Goal: Information Seeking & Learning: Learn about a topic

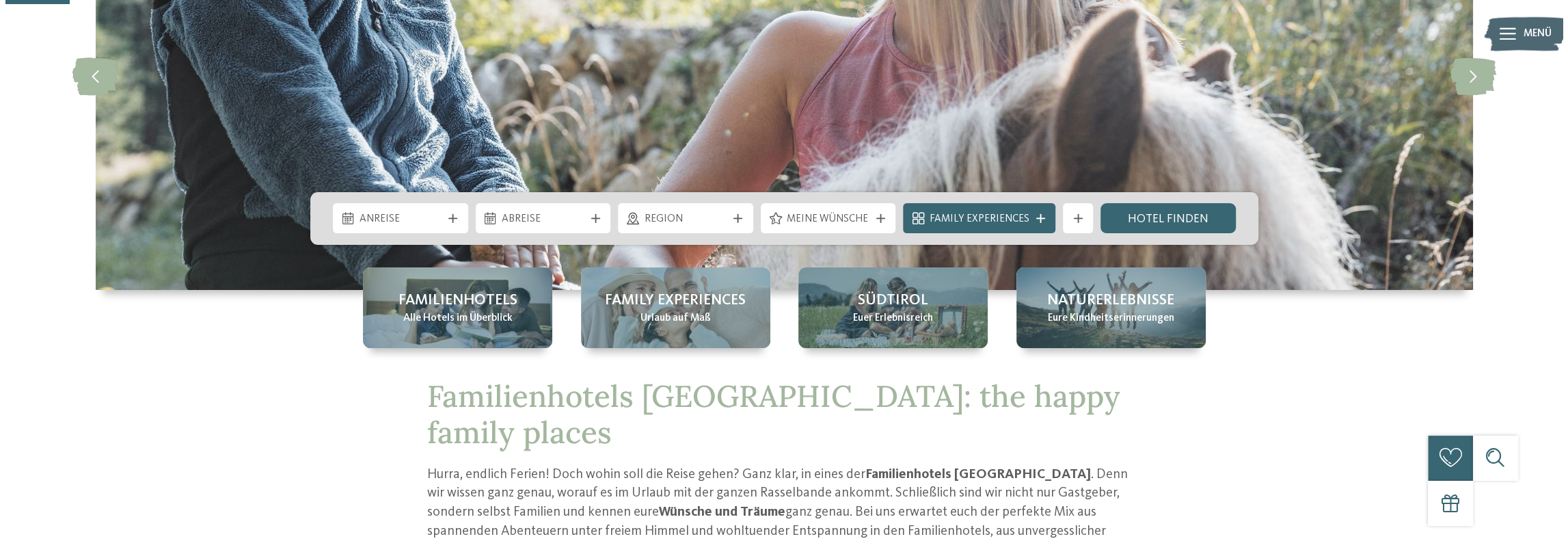
scroll to position [274, 0]
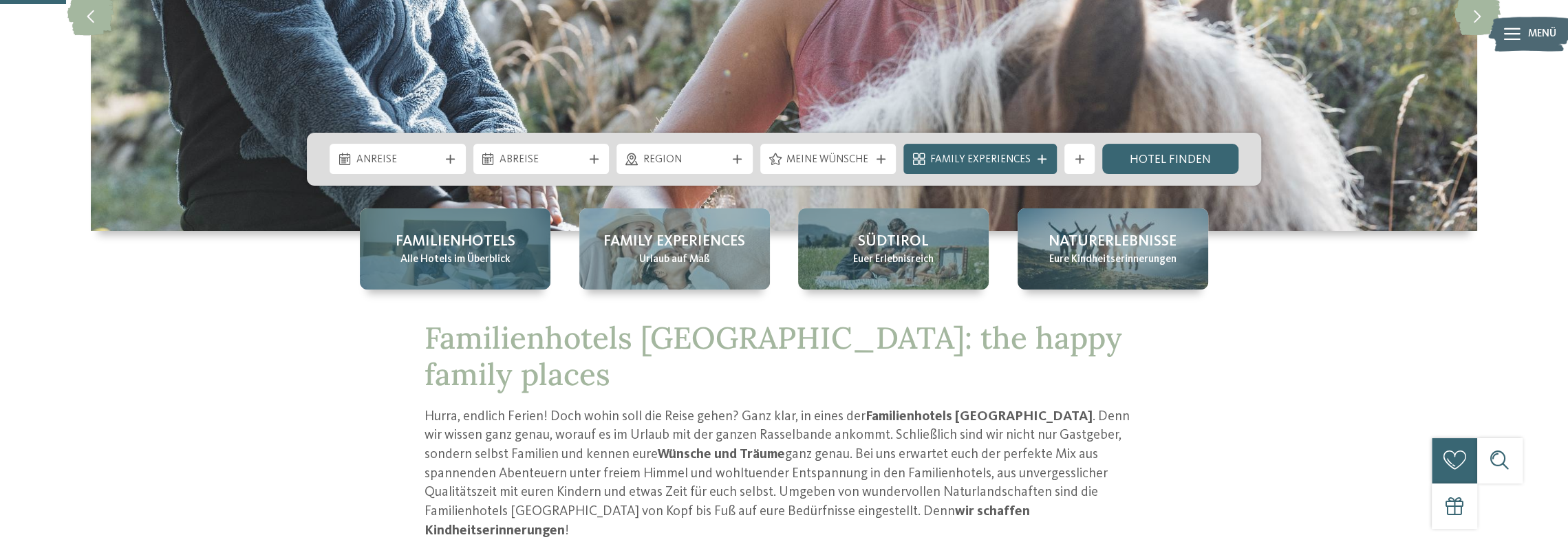
click at [472, 247] on span "Familienhotels" at bounding box center [455, 241] width 120 height 21
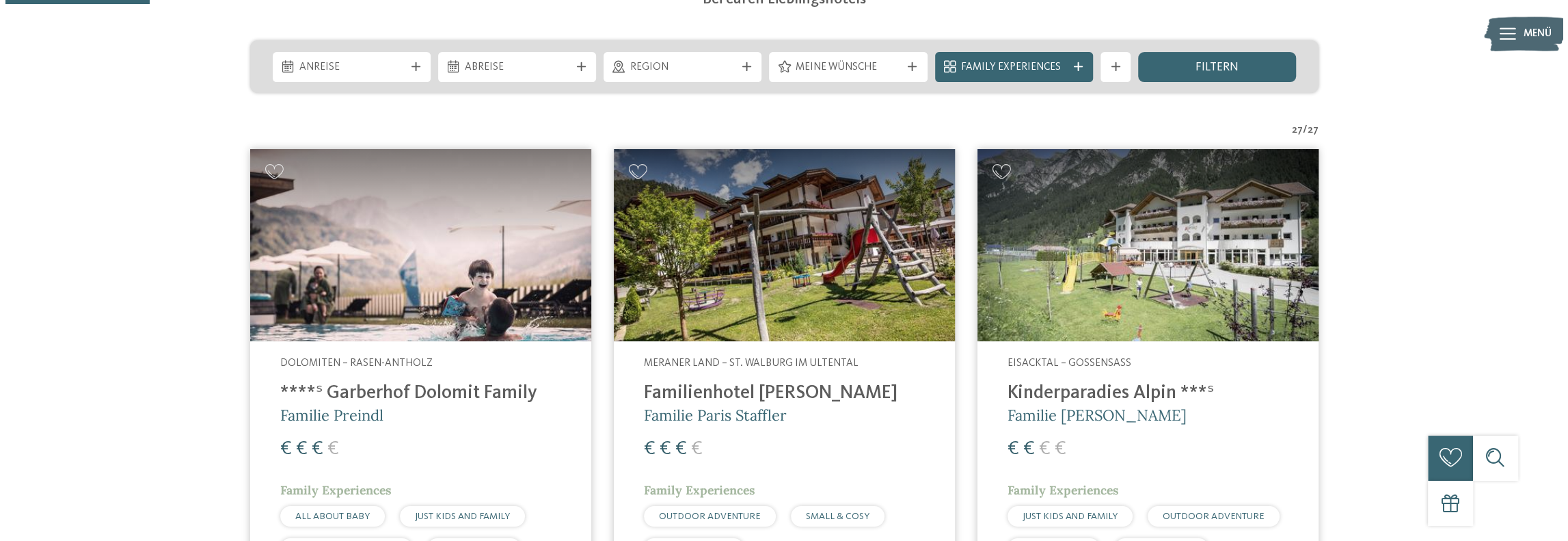
scroll to position [478, 0]
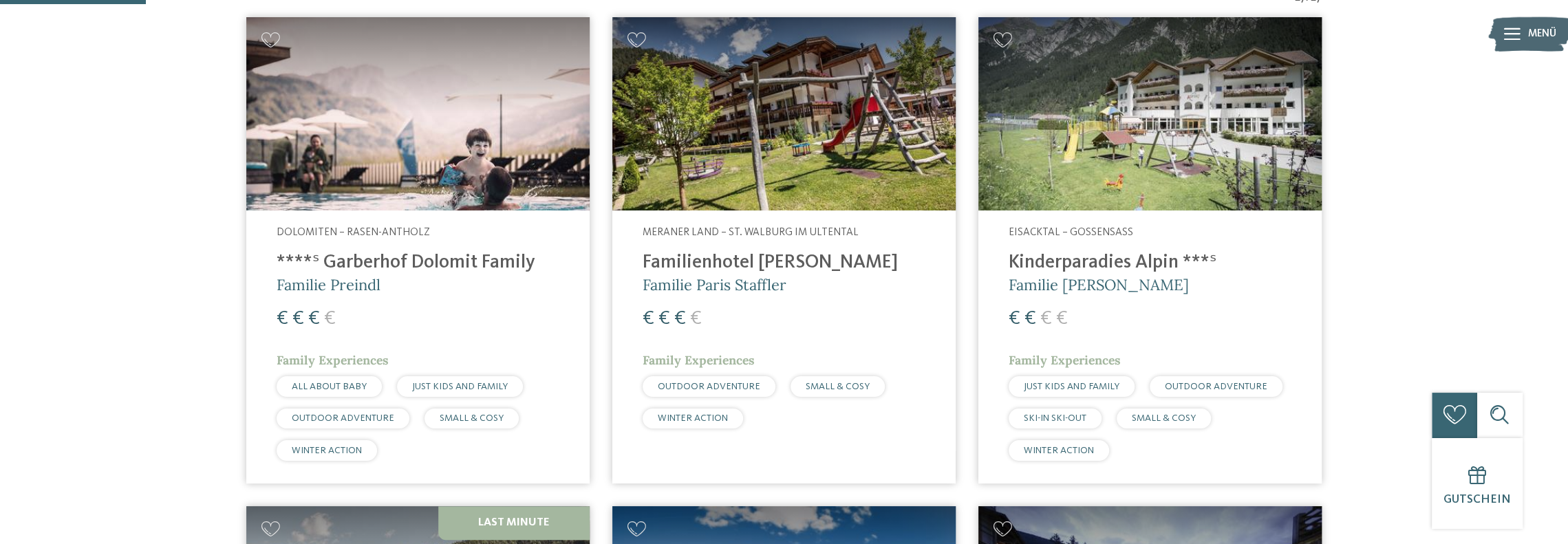
click at [397, 138] on img at bounding box center [418, 113] width 343 height 193
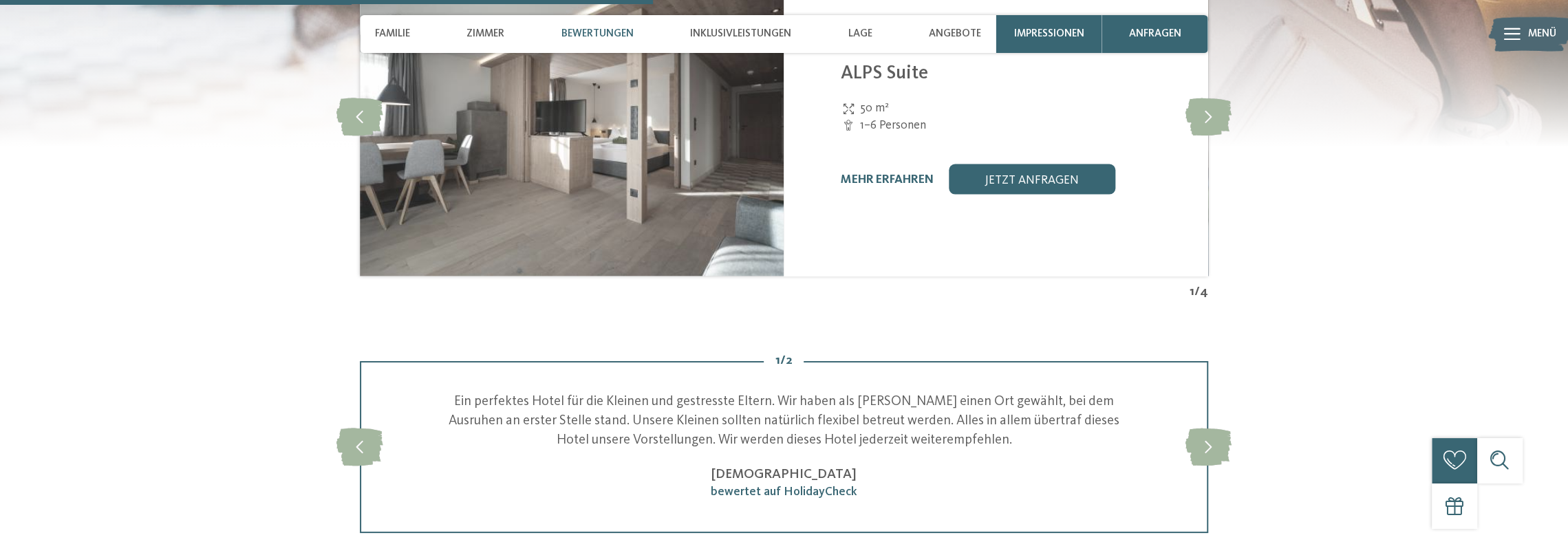
scroll to position [2406, 0]
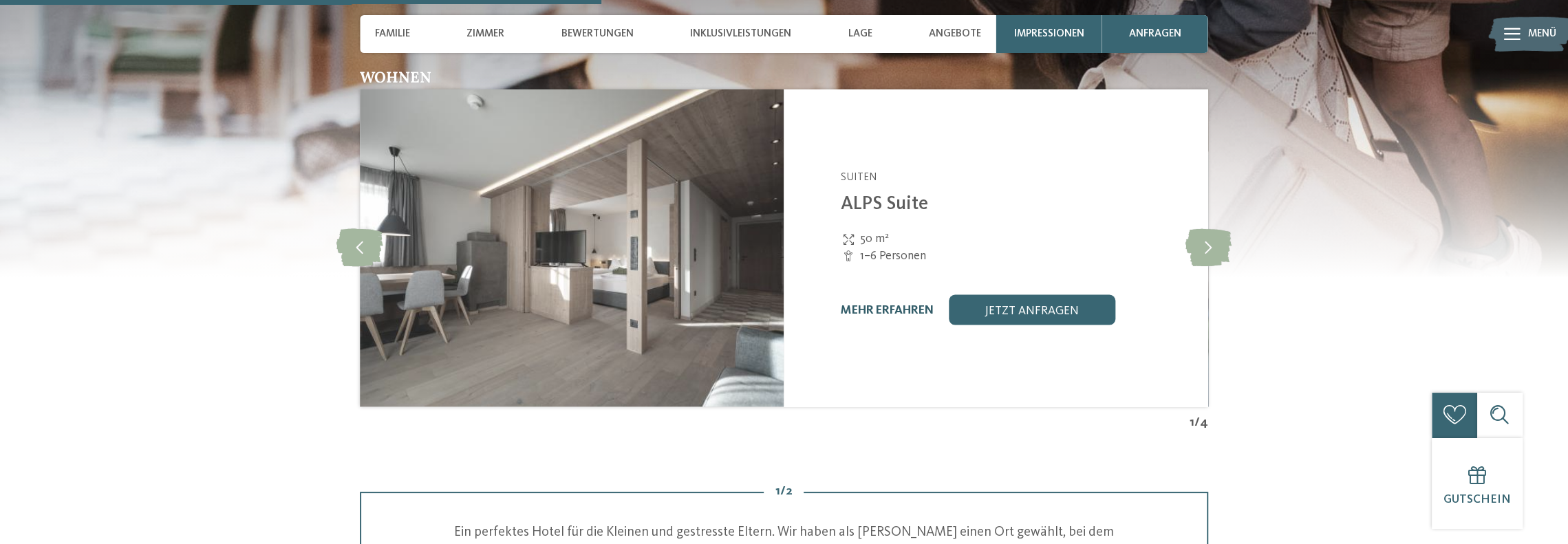
click at [910, 310] on link "mehr erfahren" at bounding box center [887, 310] width 93 height 12
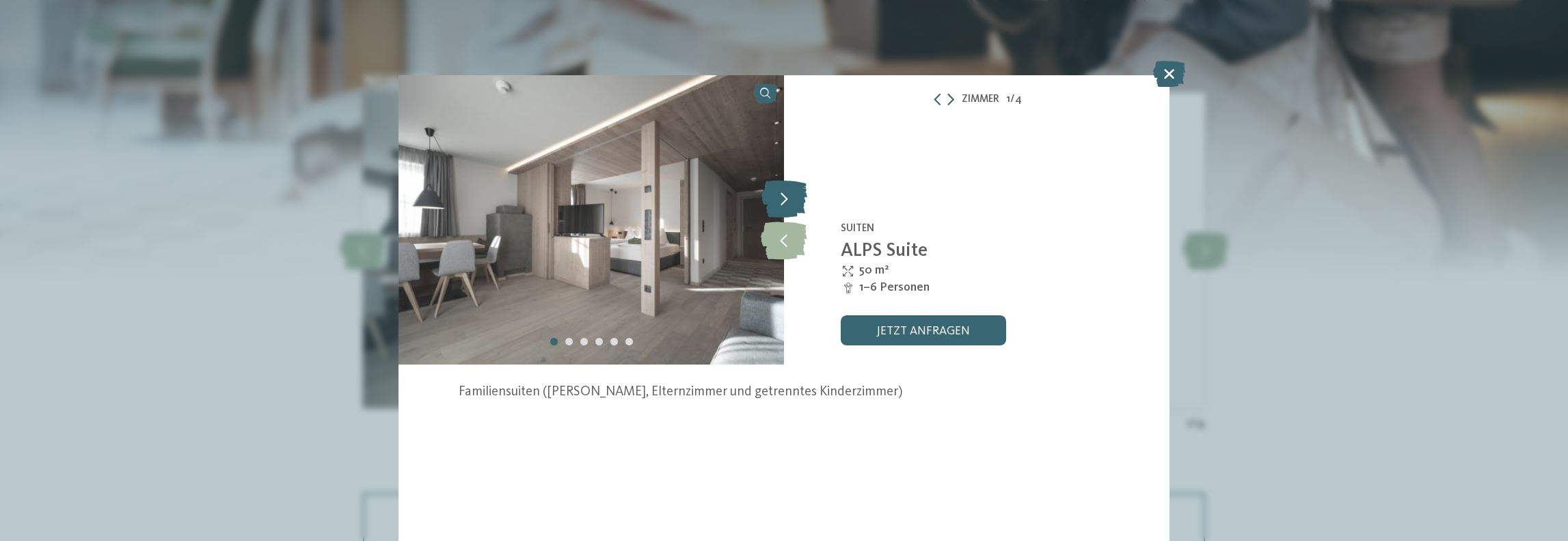
click at [782, 201] on icon at bounding box center [784, 199] width 46 height 38
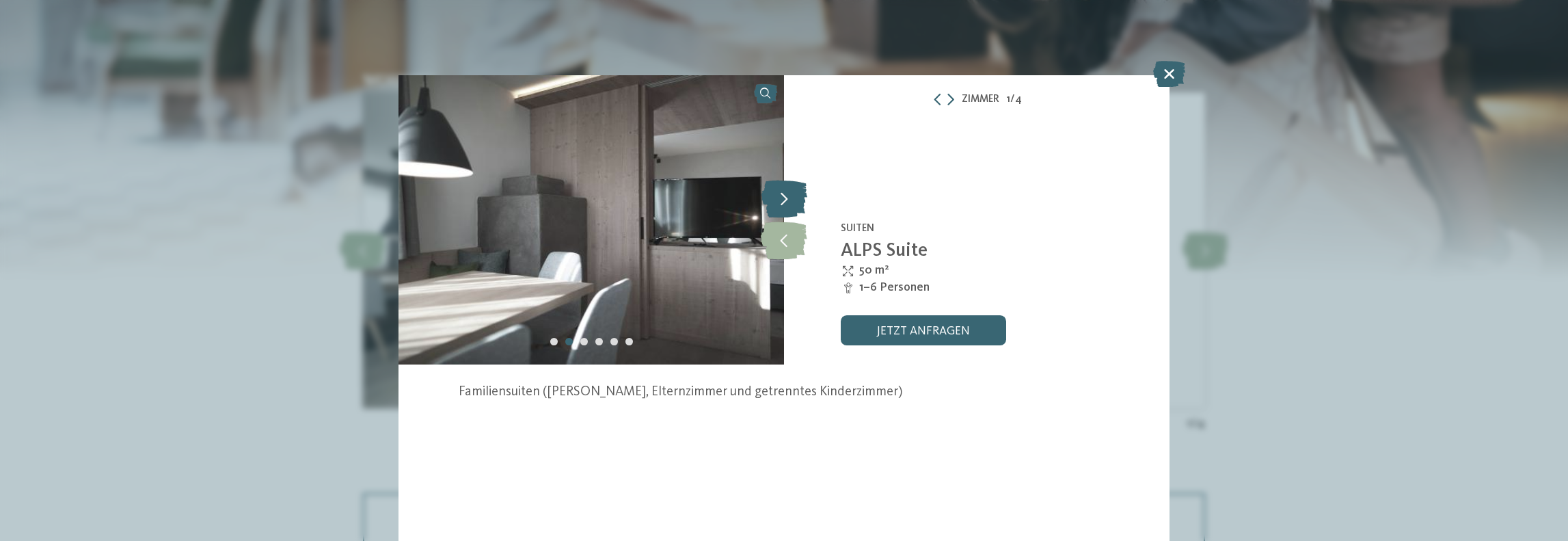
click at [782, 201] on icon at bounding box center [784, 199] width 46 height 38
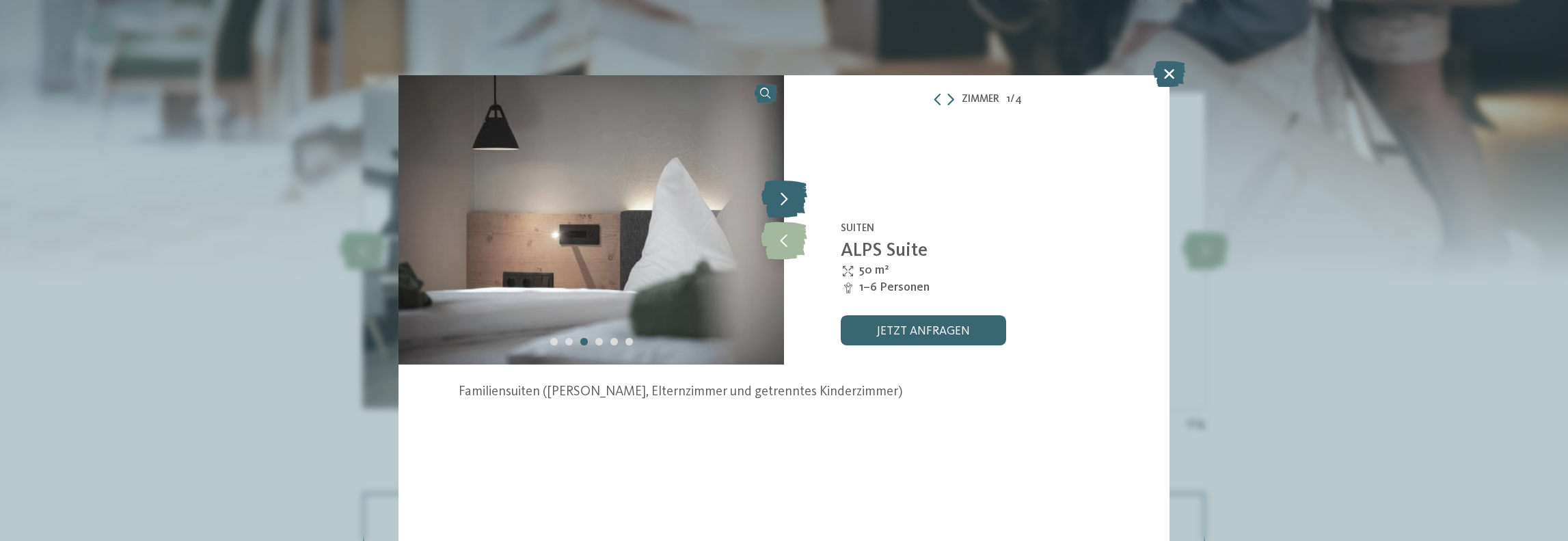
click at [782, 201] on icon at bounding box center [784, 199] width 46 height 38
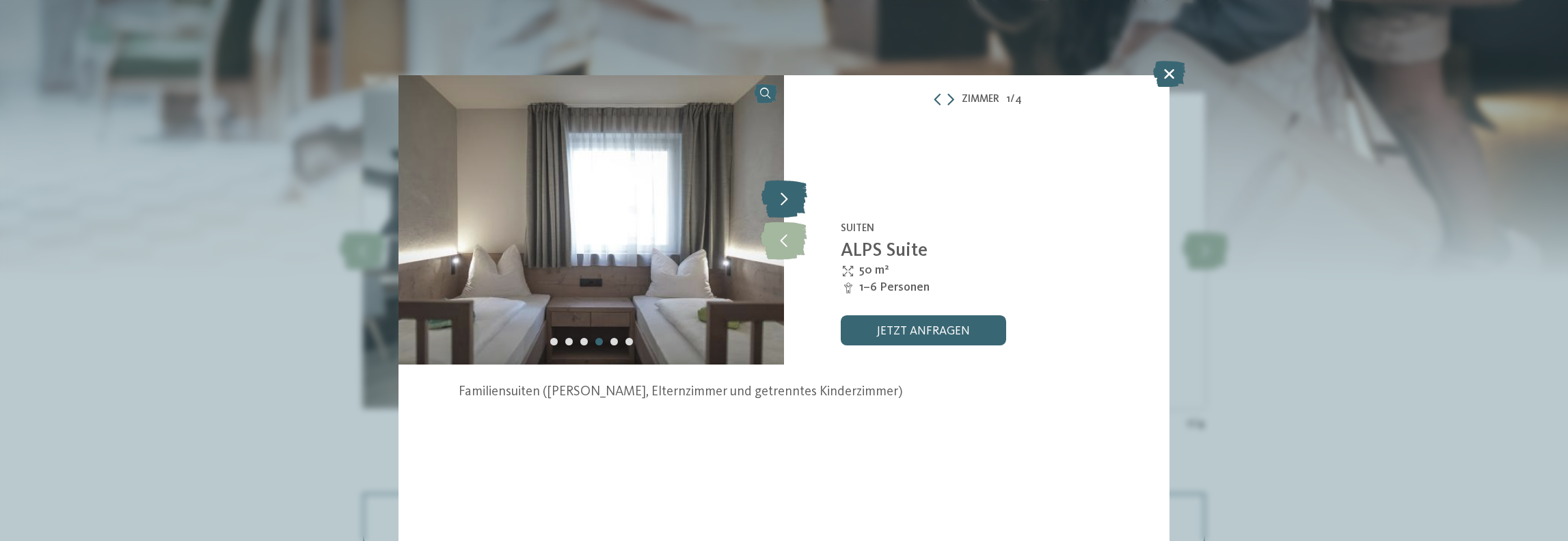
click at [782, 201] on icon at bounding box center [784, 199] width 46 height 38
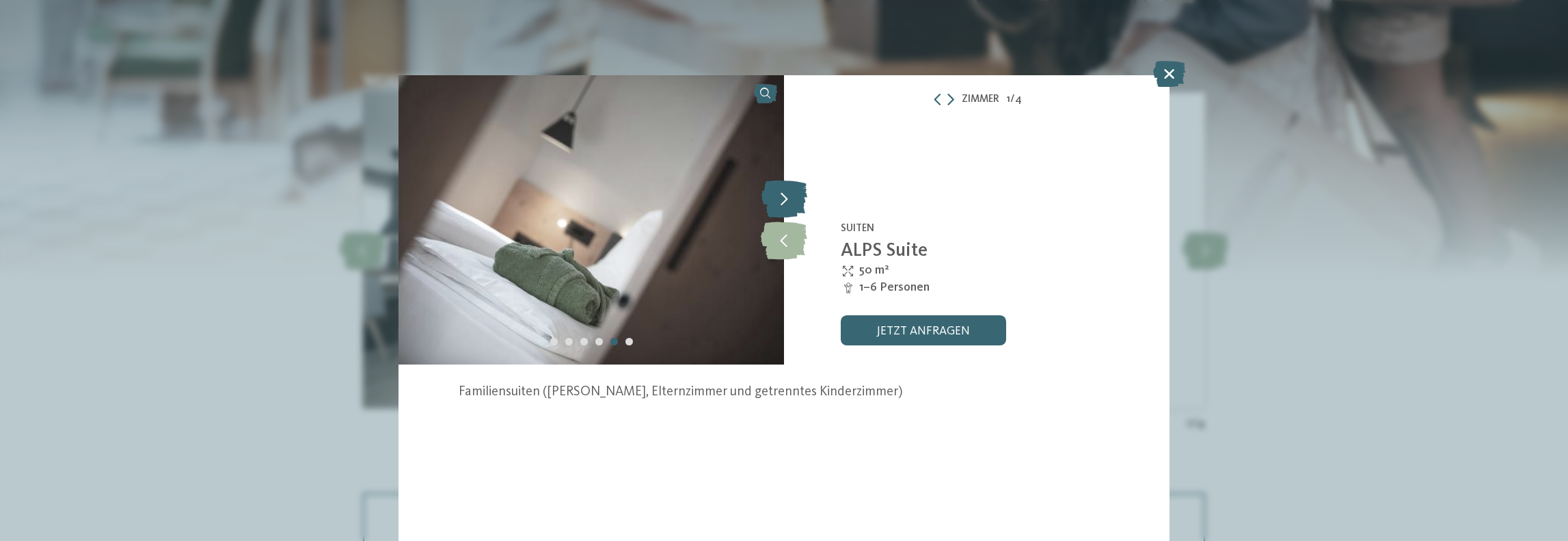
click at [782, 201] on icon at bounding box center [784, 199] width 46 height 38
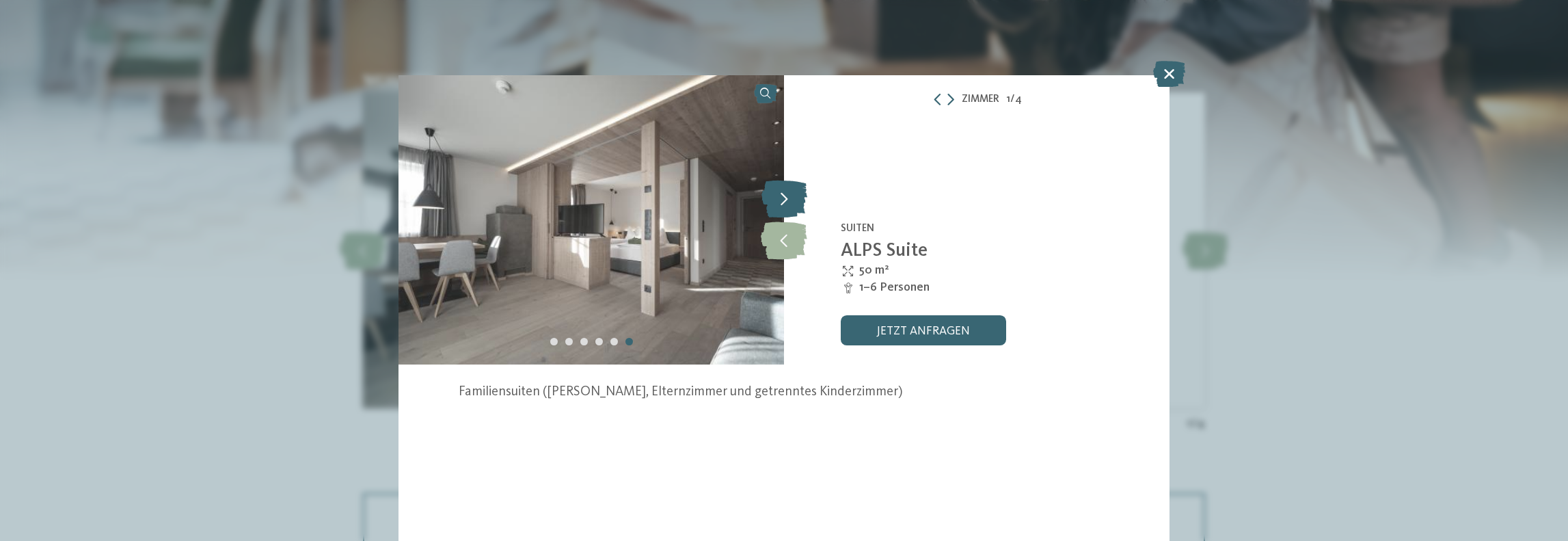
click at [782, 201] on icon at bounding box center [784, 199] width 46 height 38
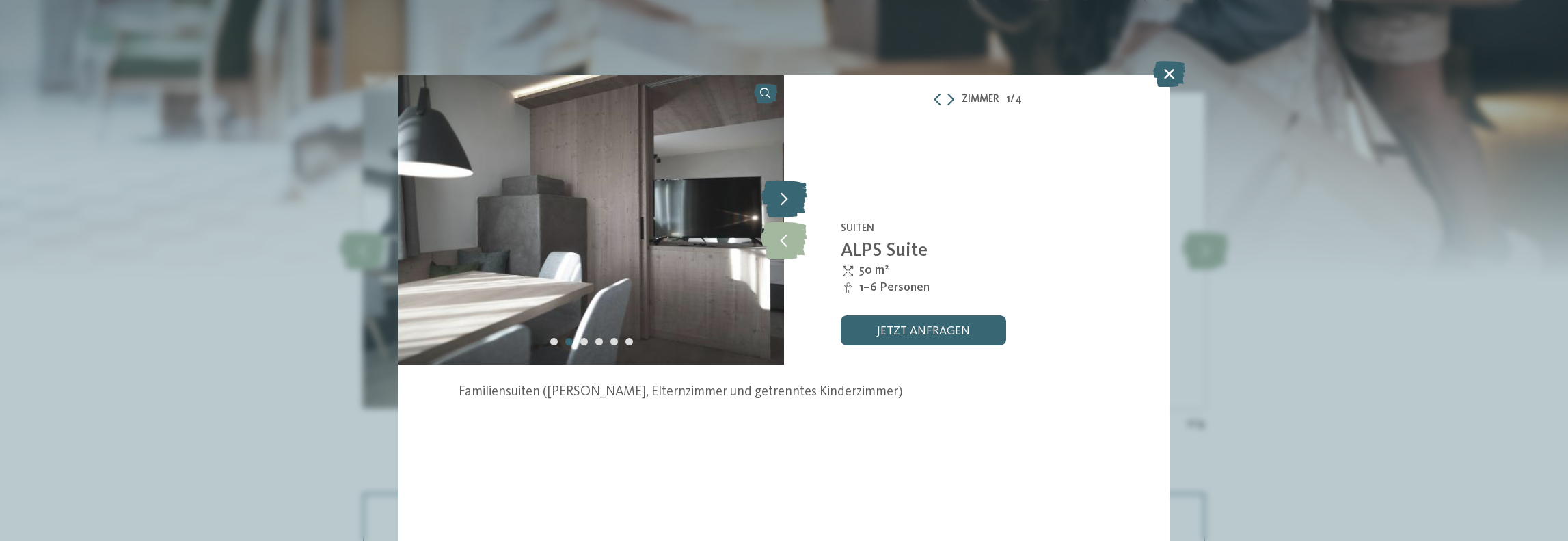
click at [782, 201] on icon at bounding box center [784, 199] width 46 height 38
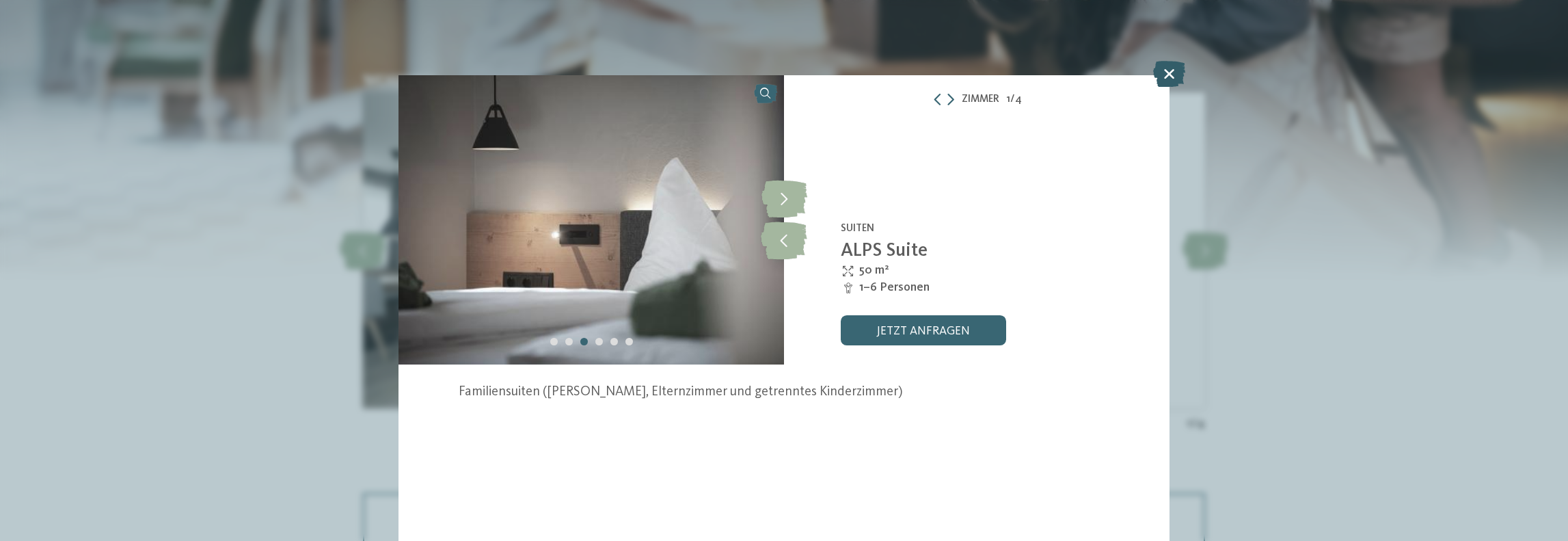
click at [1171, 76] on icon at bounding box center [1169, 74] width 32 height 26
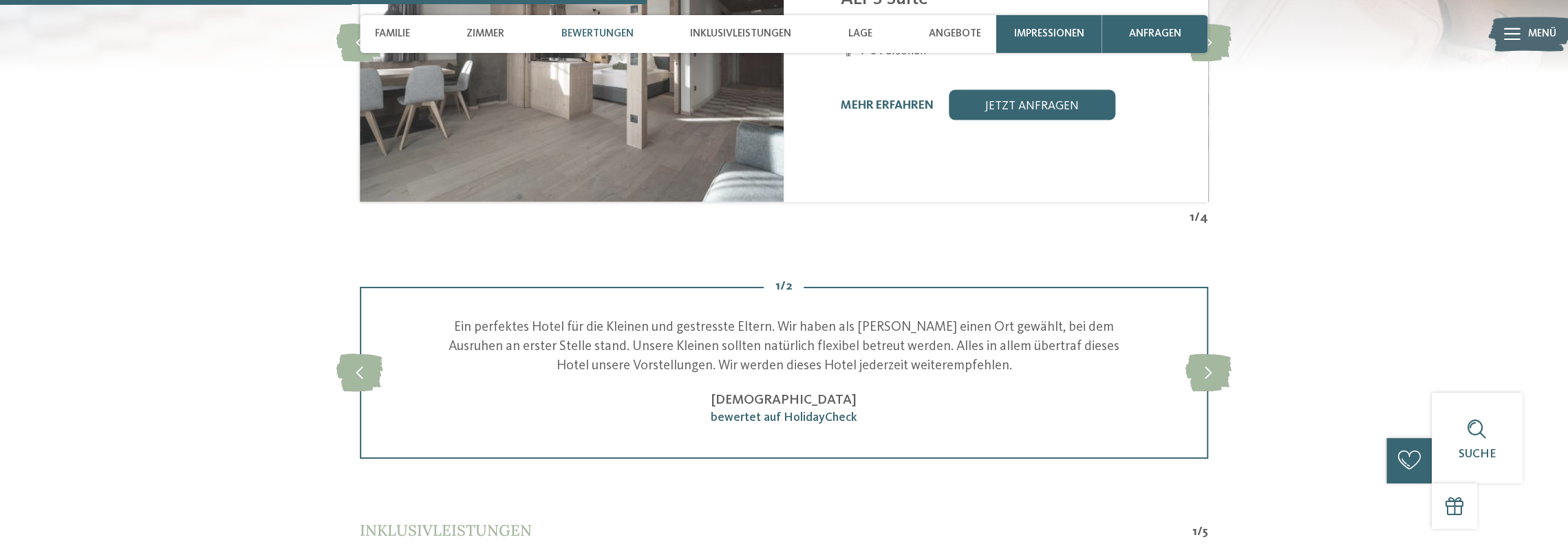
scroll to position [2613, 0]
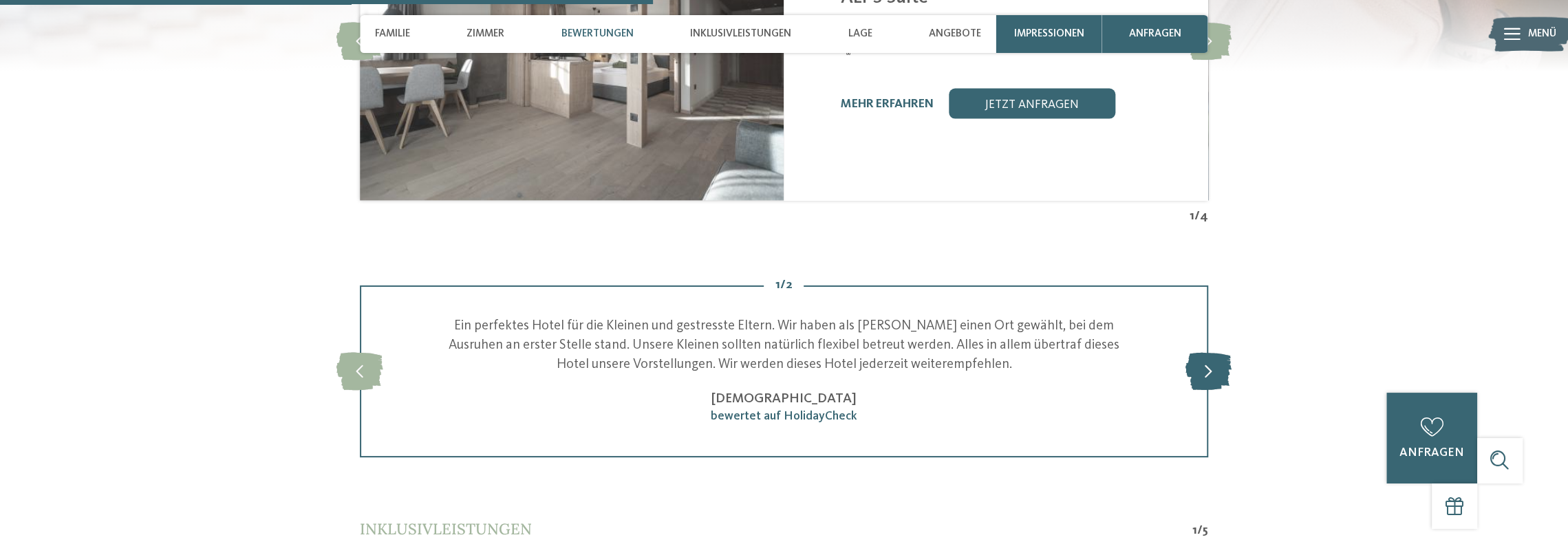
click at [1201, 368] on icon at bounding box center [1208, 371] width 46 height 38
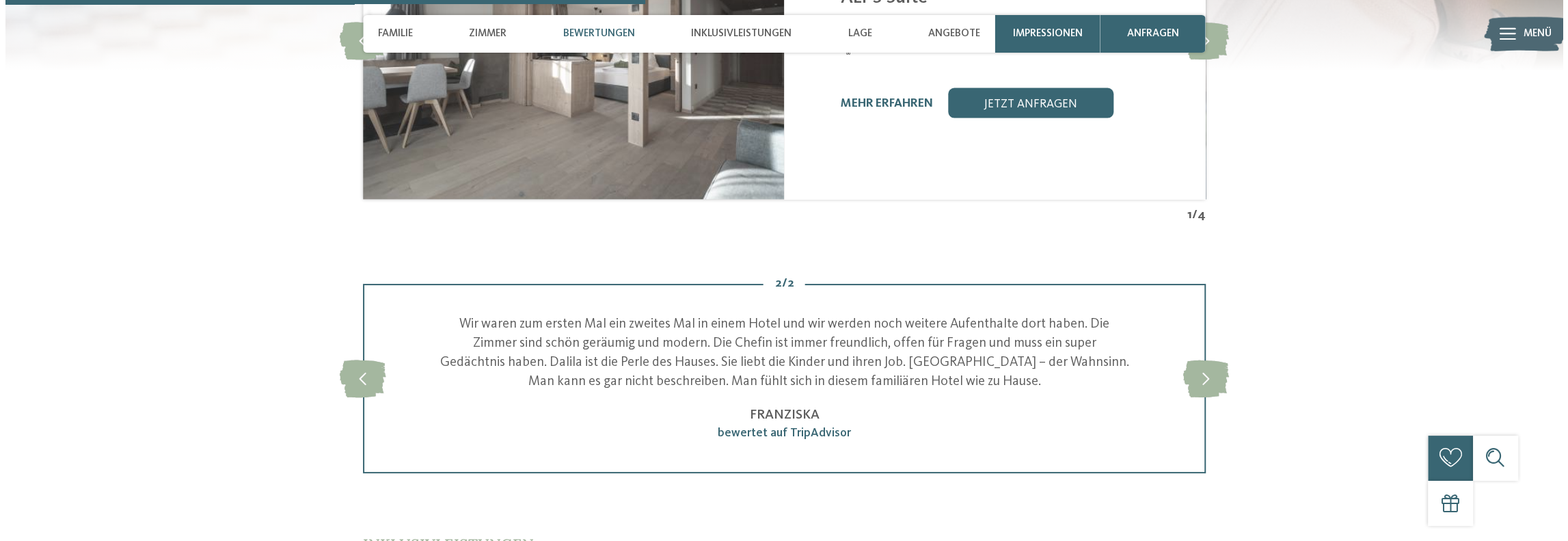
scroll to position [2530, 0]
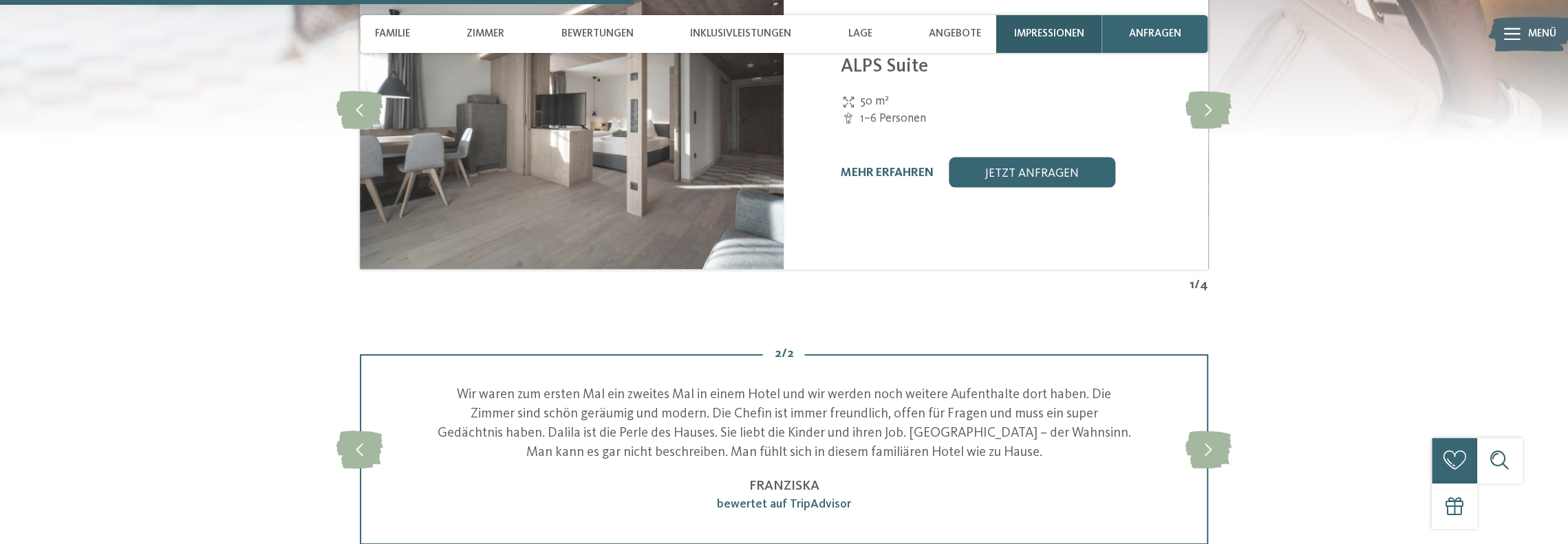
click at [1069, 34] on span "Impressionen" at bounding box center [1049, 34] width 70 height 12
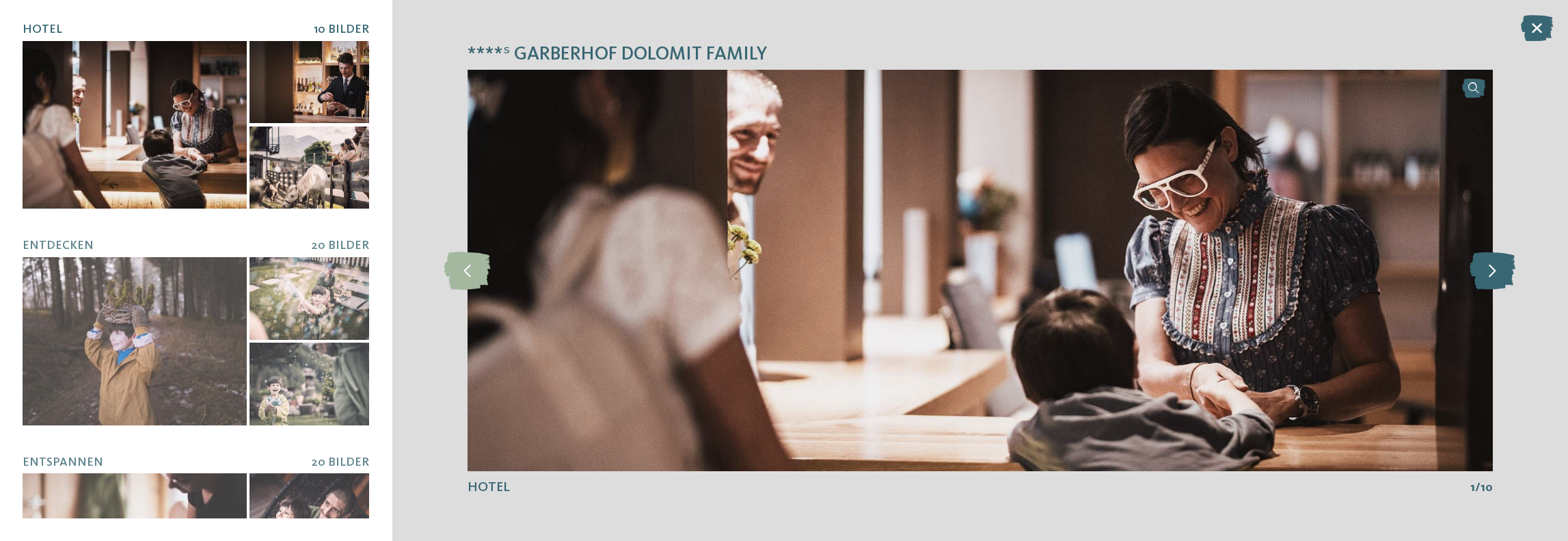
click at [1489, 267] on icon at bounding box center [1492, 270] width 46 height 38
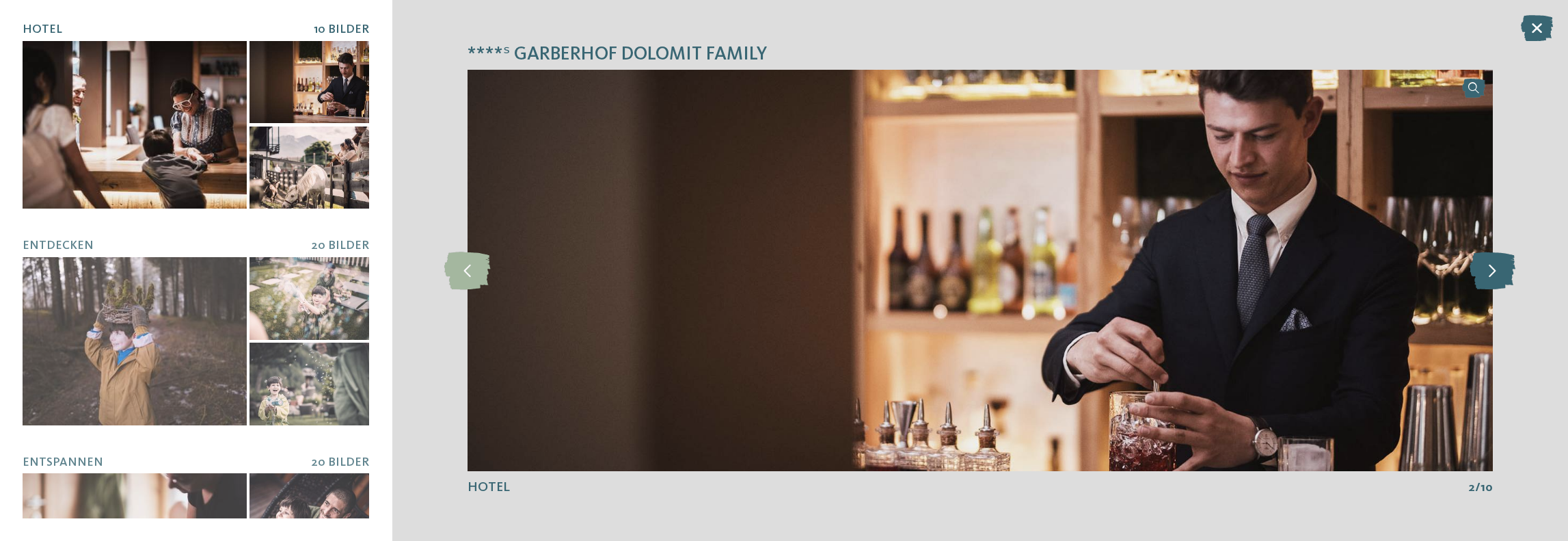
click at [1489, 267] on icon at bounding box center [1492, 270] width 46 height 38
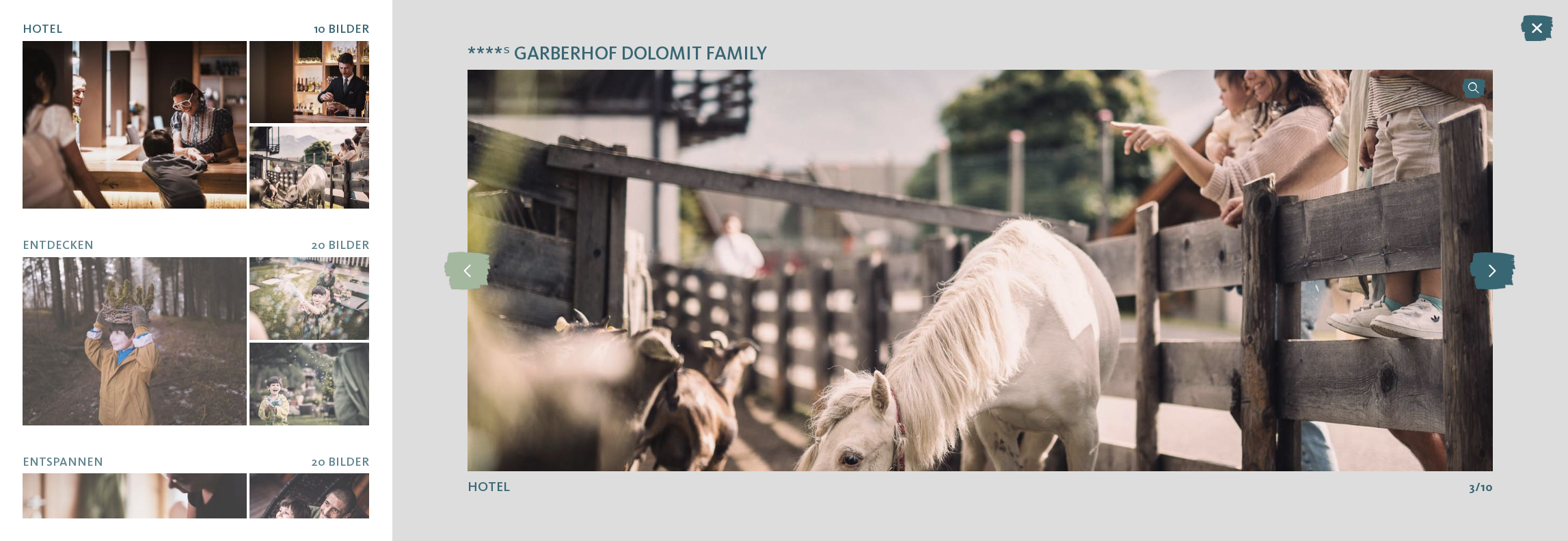
click at [1489, 267] on icon at bounding box center [1492, 270] width 46 height 38
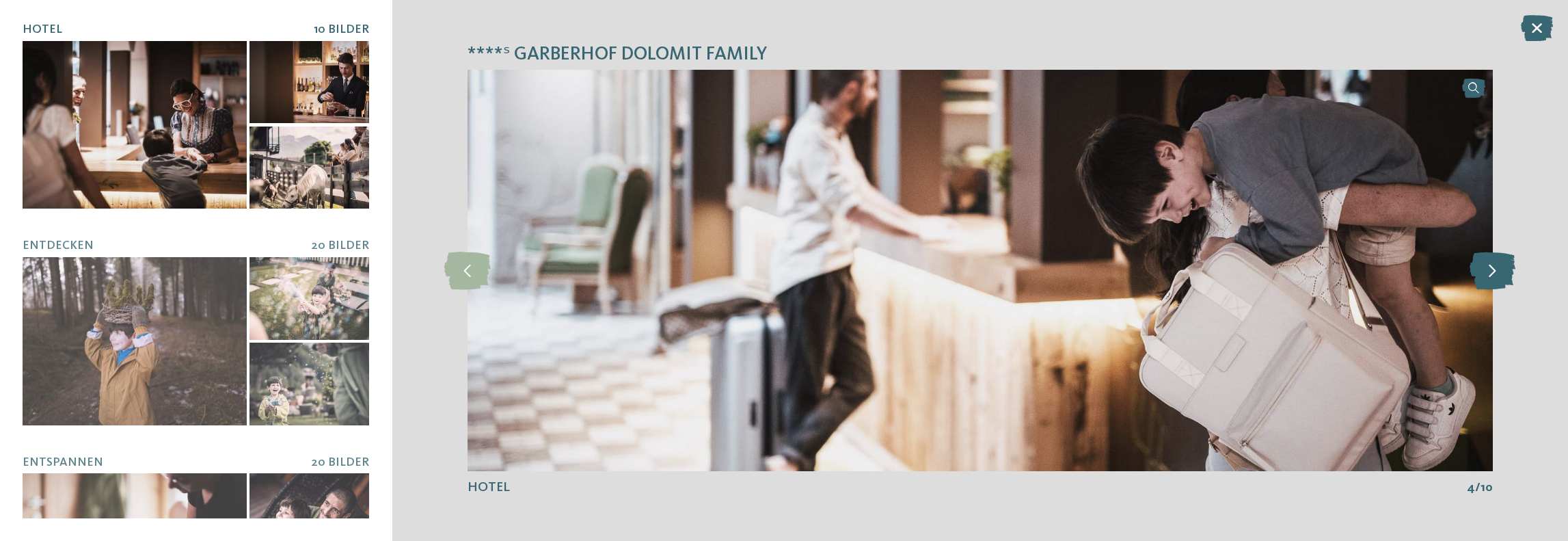
click at [1489, 267] on icon at bounding box center [1492, 270] width 46 height 38
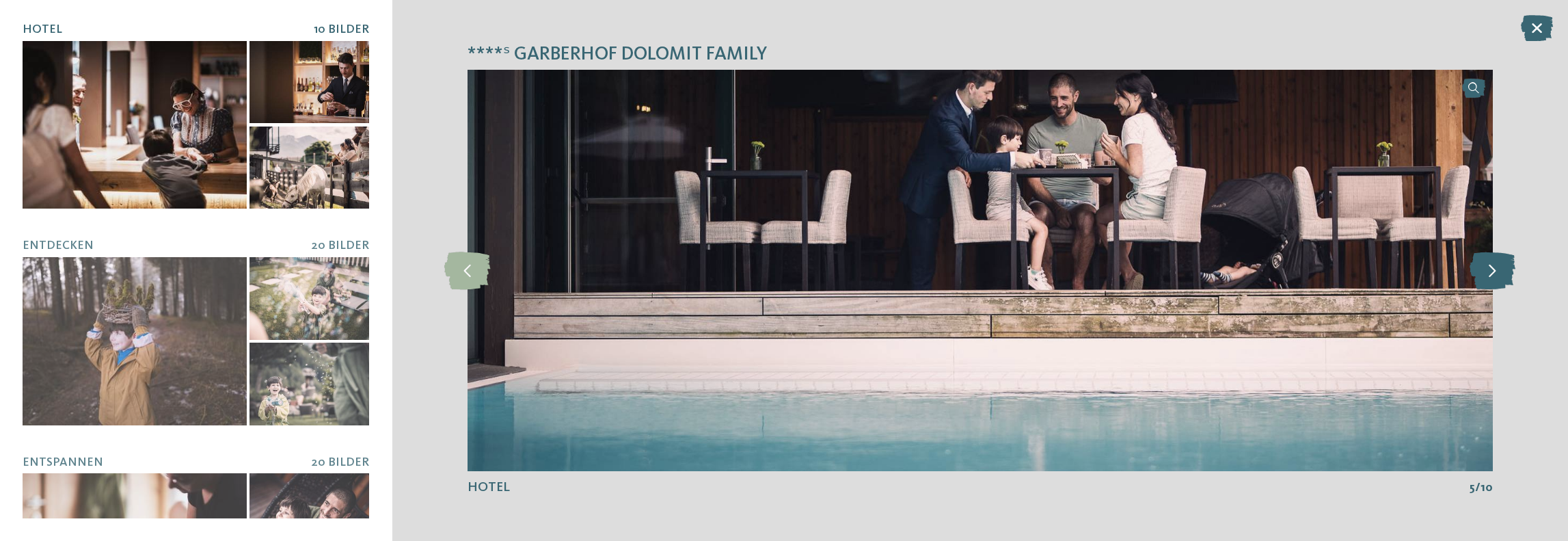
click at [1489, 267] on icon at bounding box center [1492, 270] width 46 height 38
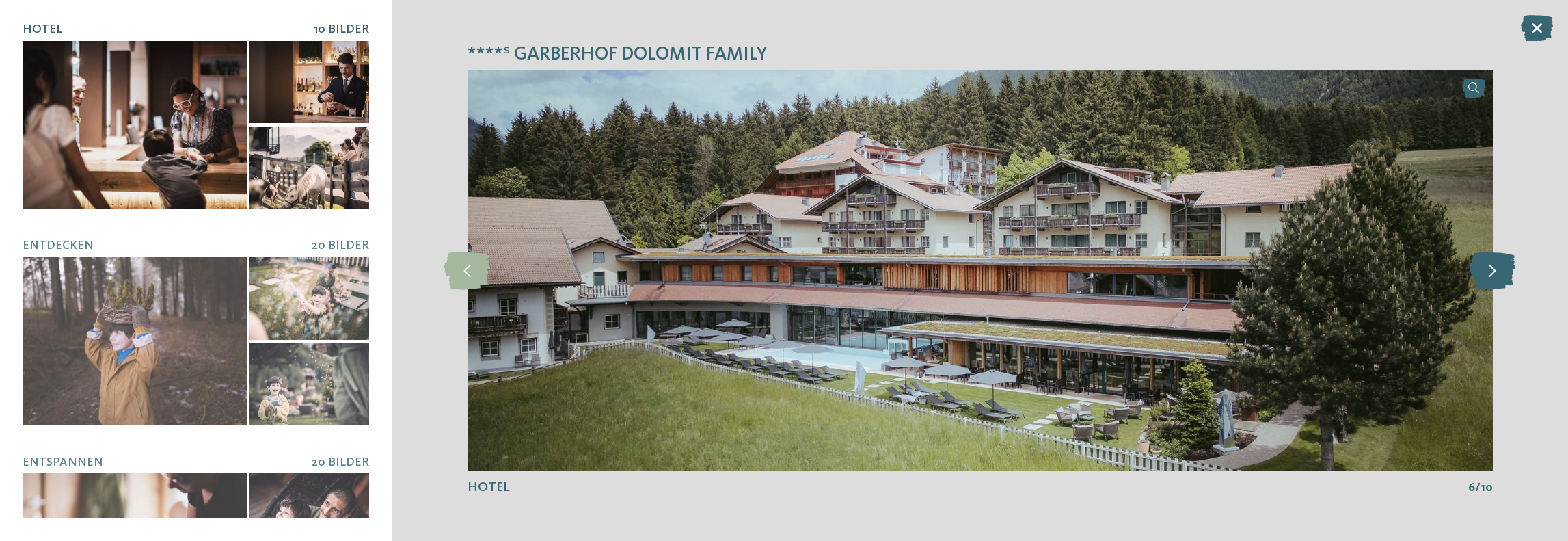
click at [1489, 267] on icon at bounding box center [1492, 270] width 46 height 38
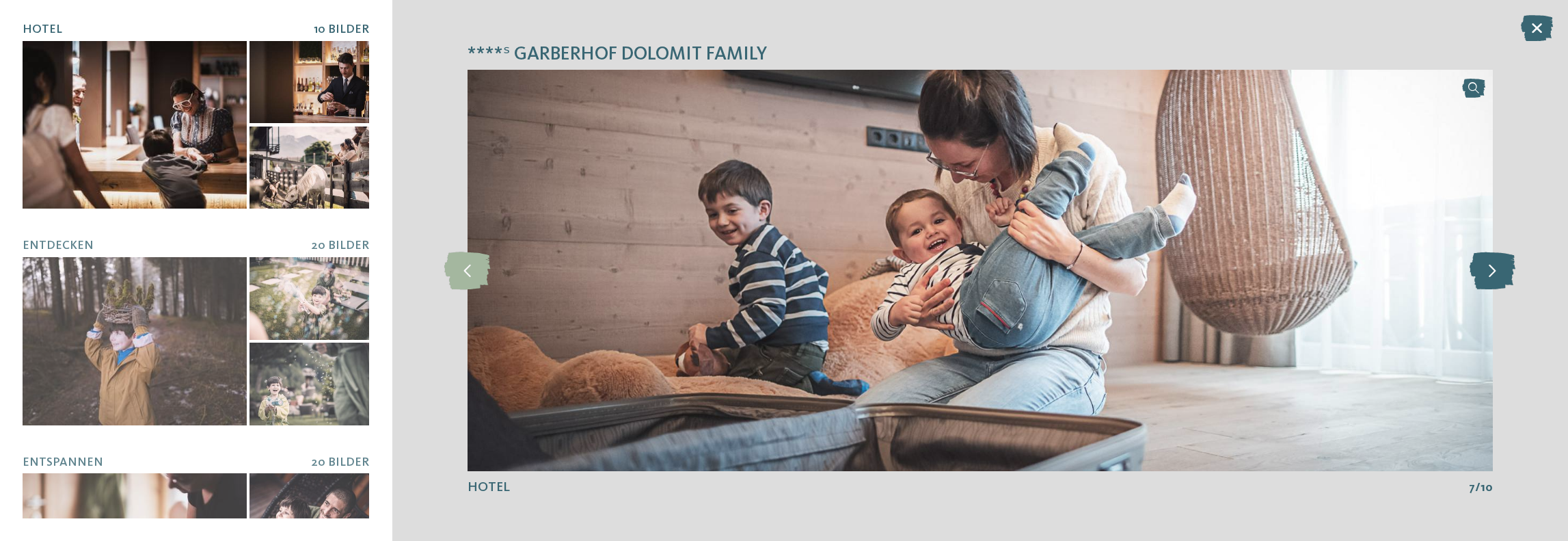
click at [1489, 267] on icon at bounding box center [1492, 270] width 46 height 38
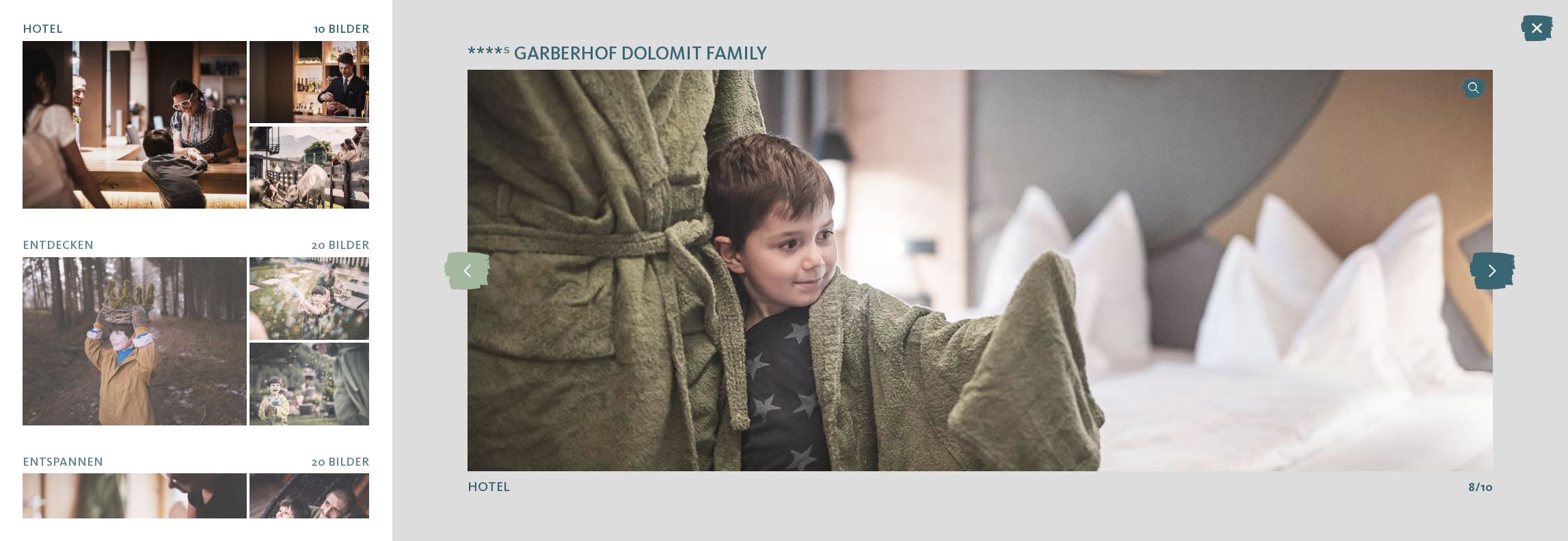
click at [1489, 267] on icon at bounding box center [1492, 270] width 46 height 38
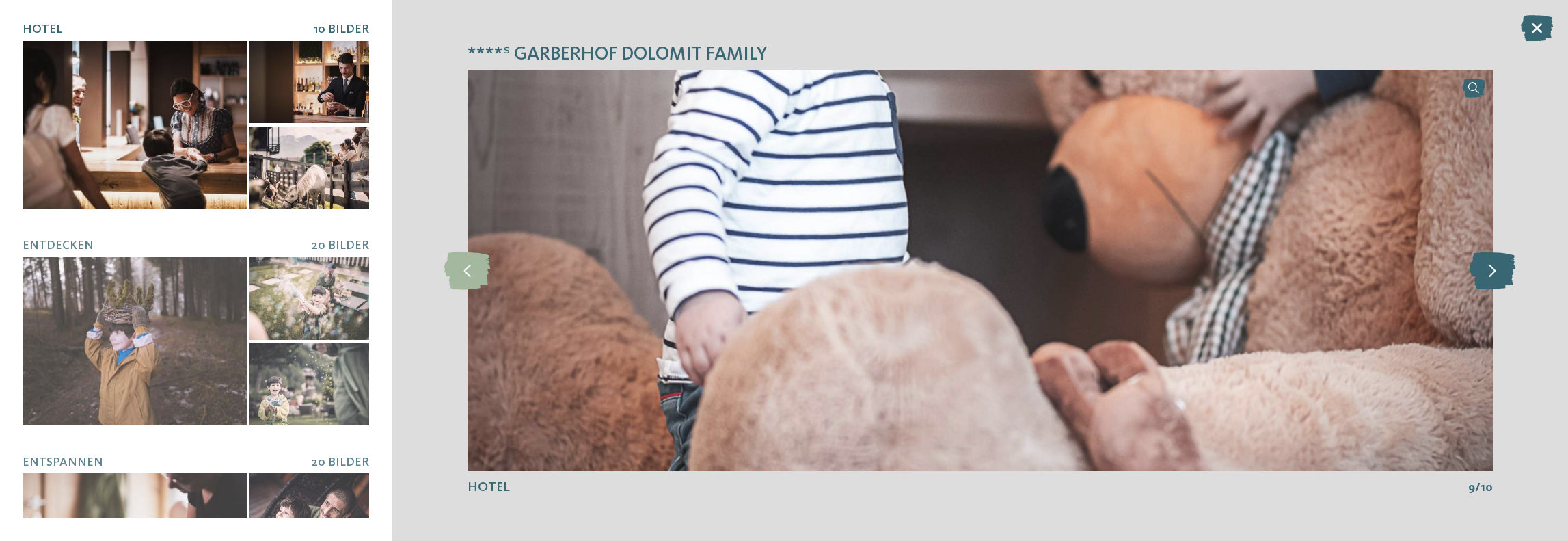
click at [1489, 267] on icon at bounding box center [1492, 270] width 46 height 38
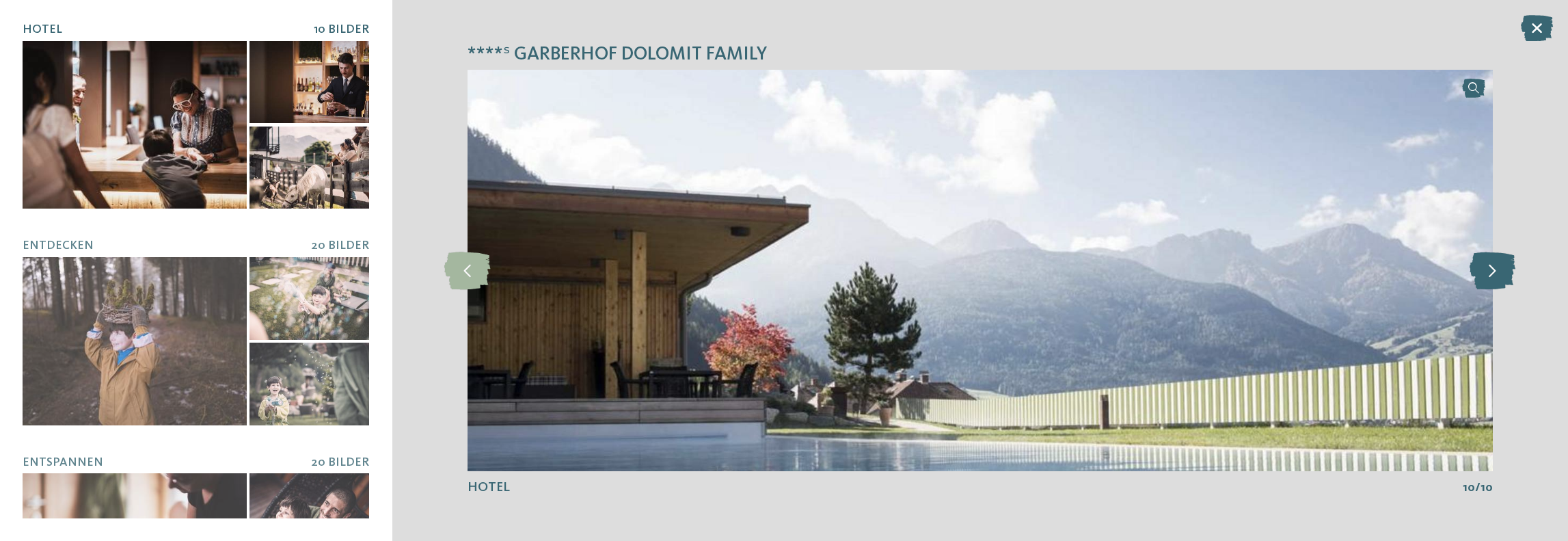
click at [1489, 267] on icon at bounding box center [1492, 270] width 46 height 38
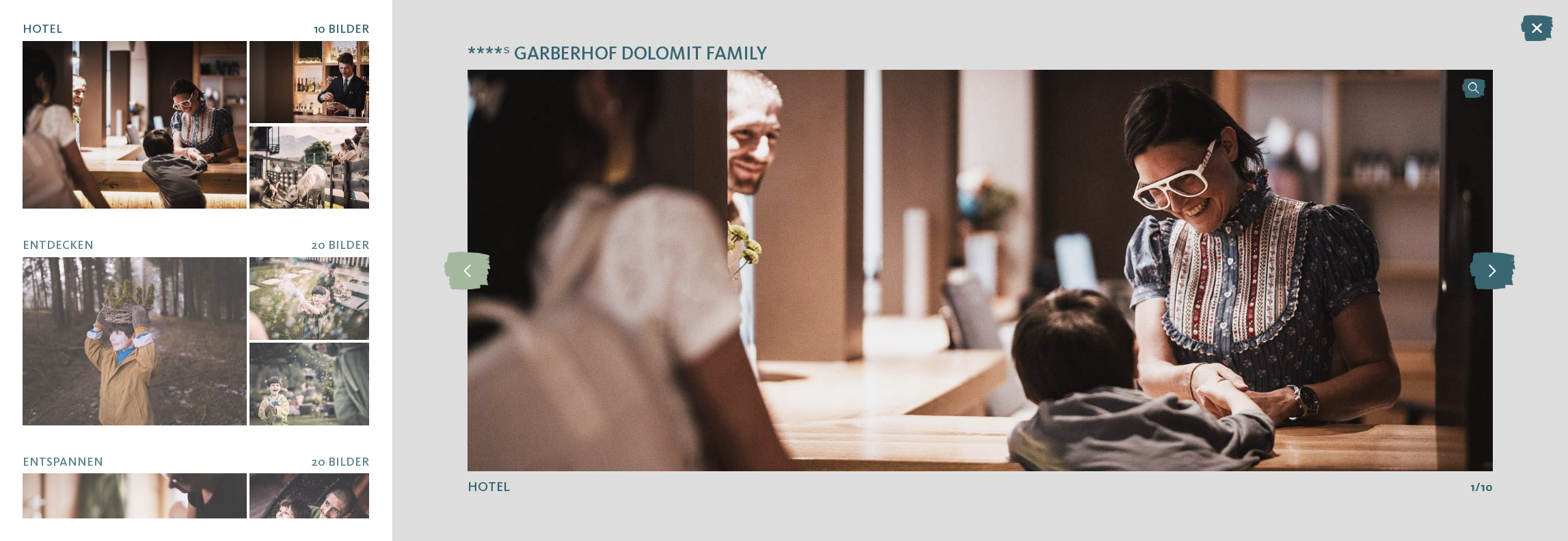
click at [1489, 267] on icon at bounding box center [1492, 270] width 46 height 38
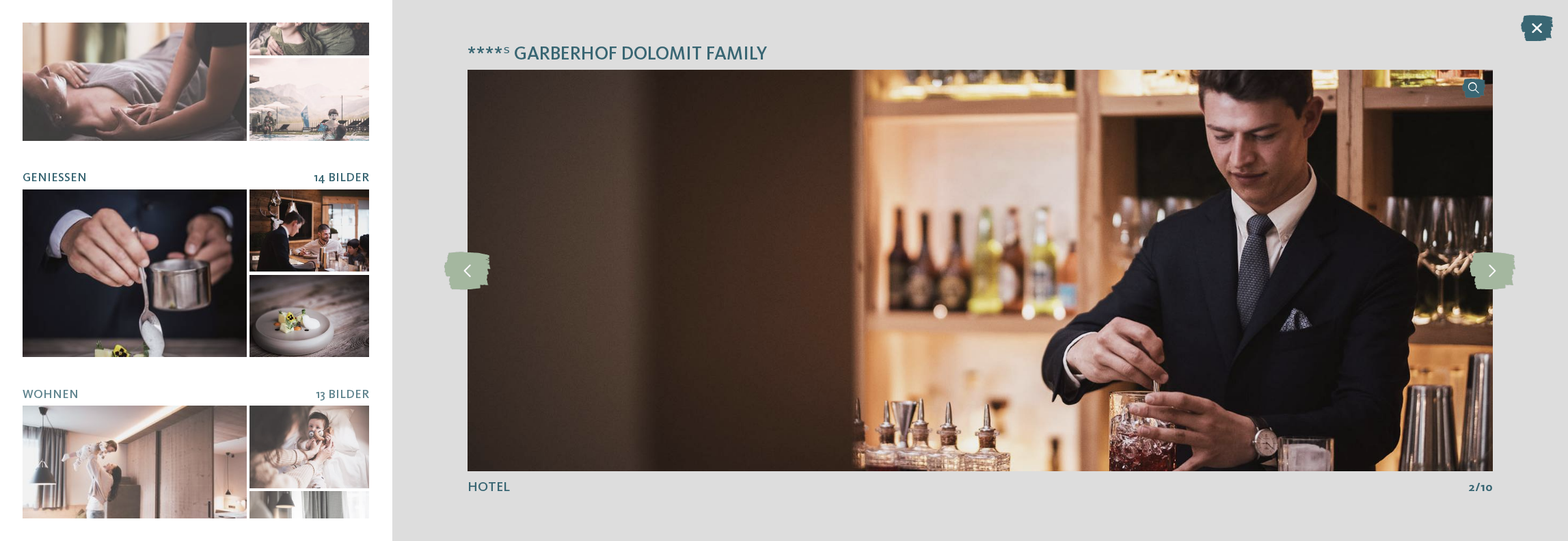
scroll to position [539, 0]
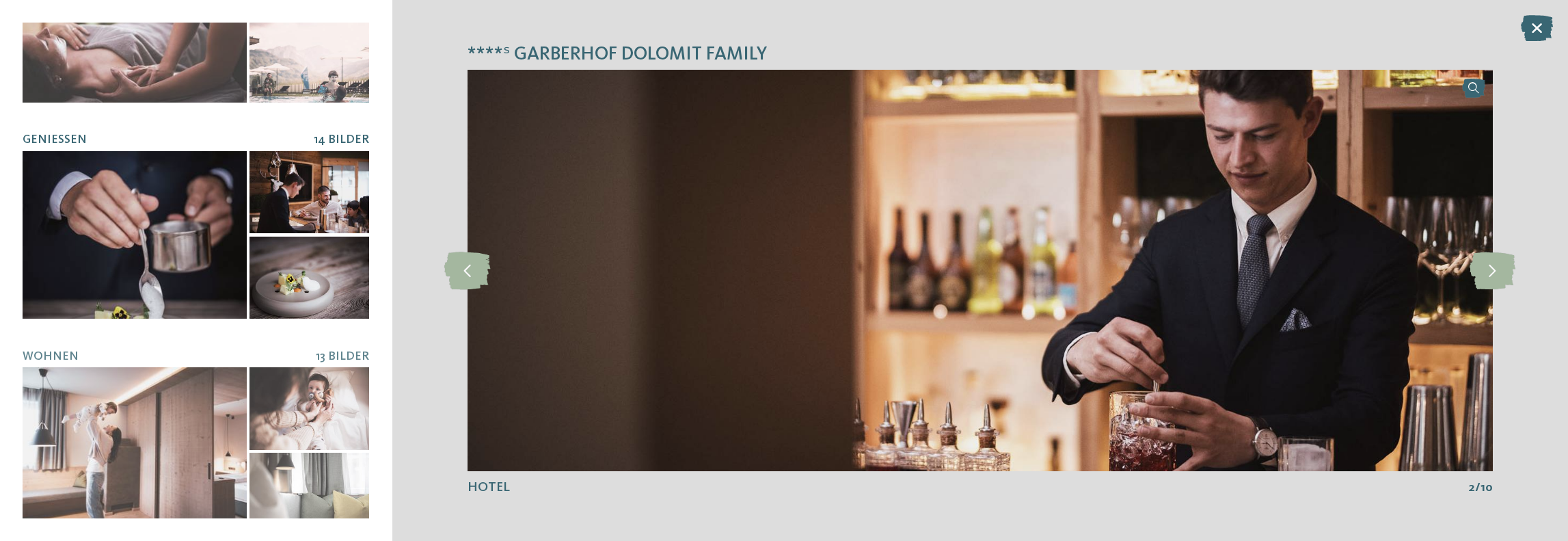
click at [170, 199] on div at bounding box center [135, 235] width 224 height 168
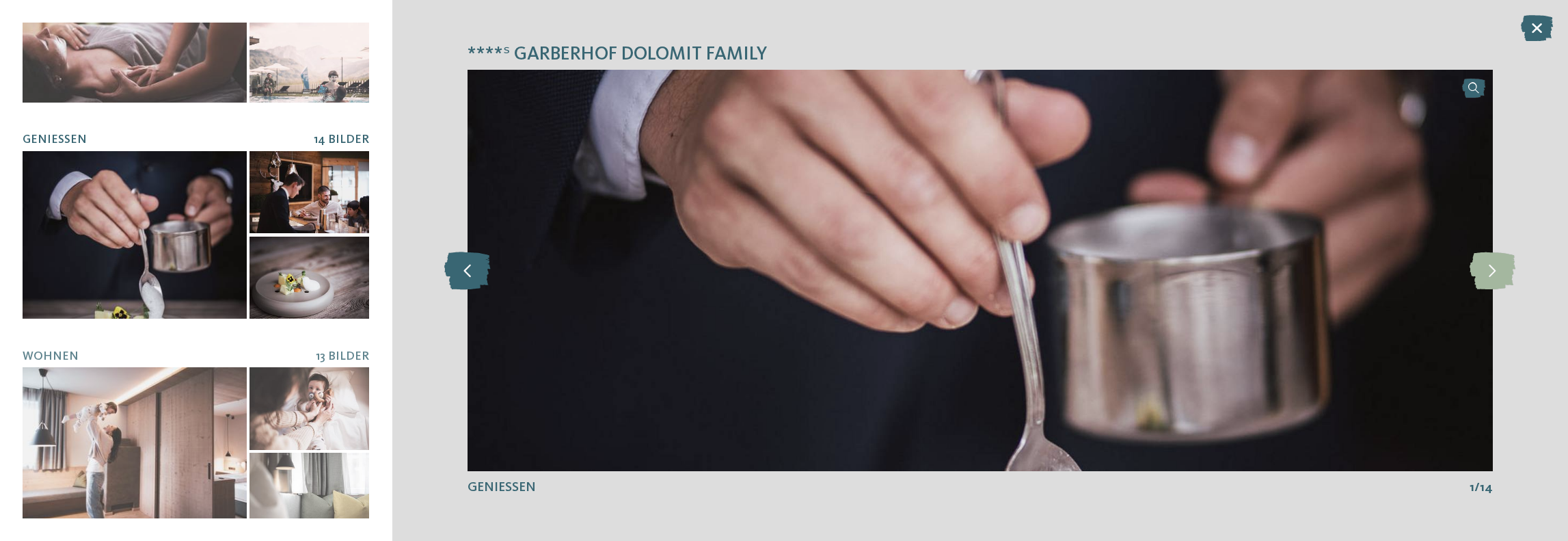
click at [469, 261] on icon at bounding box center [468, 270] width 47 height 38
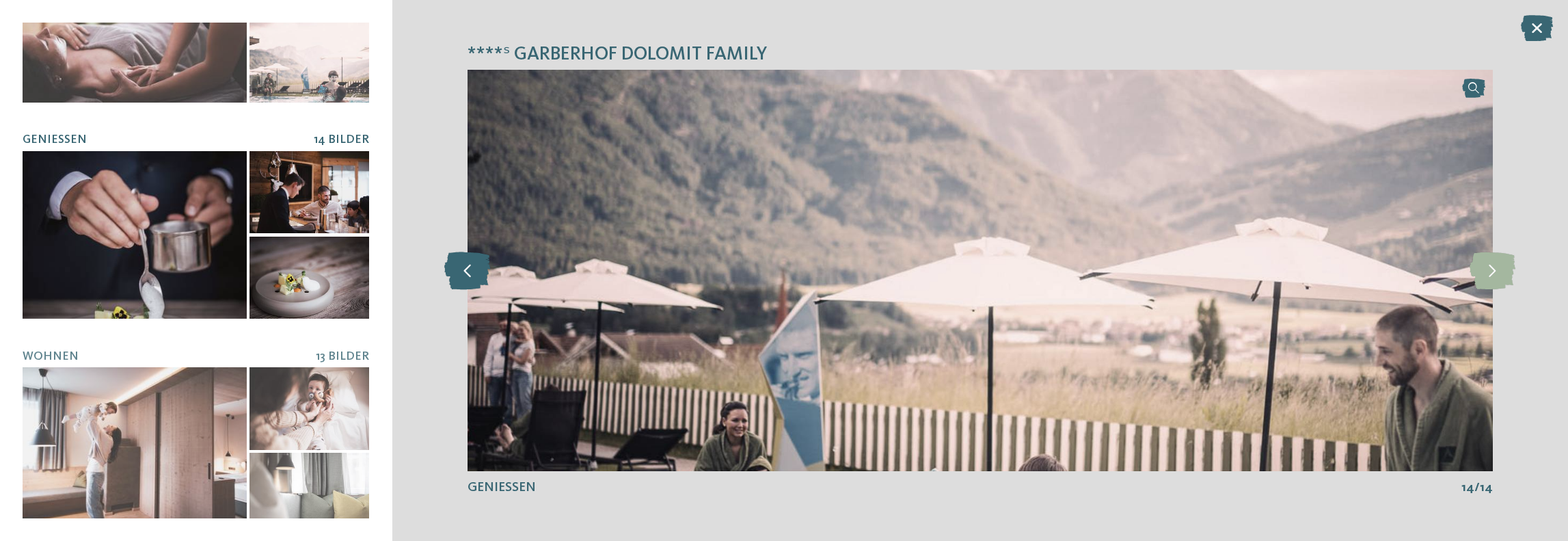
click at [469, 261] on icon at bounding box center [468, 270] width 47 height 38
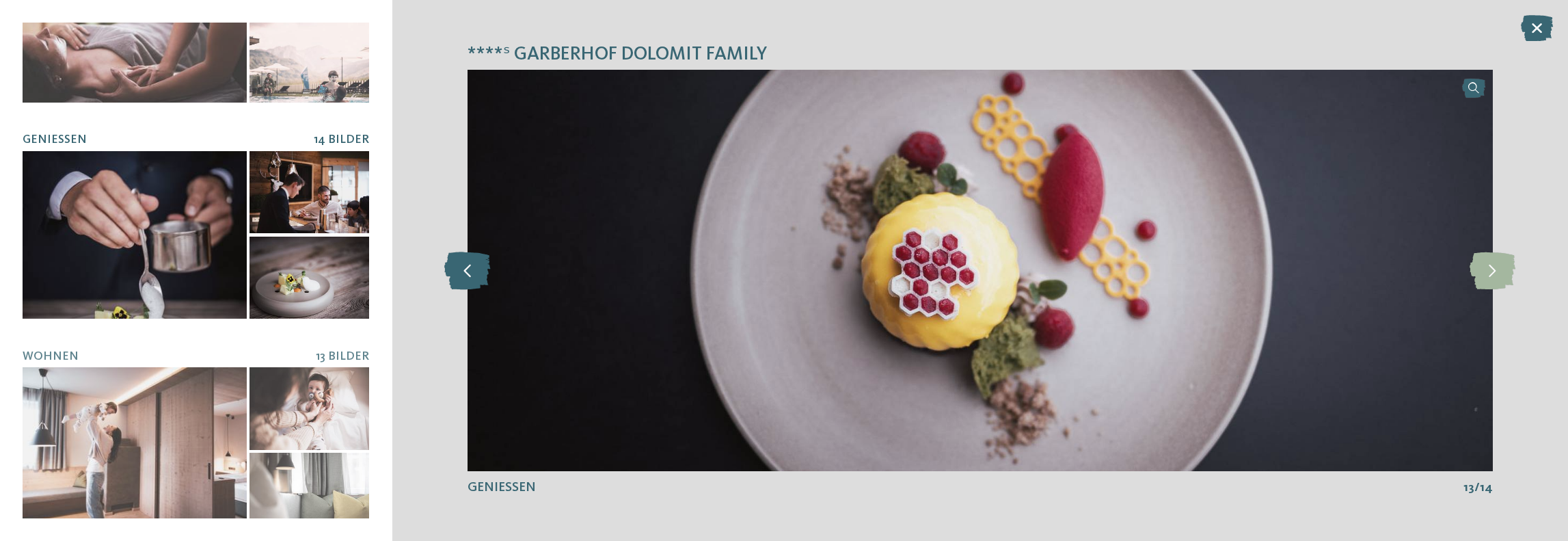
click at [469, 261] on icon at bounding box center [468, 270] width 47 height 38
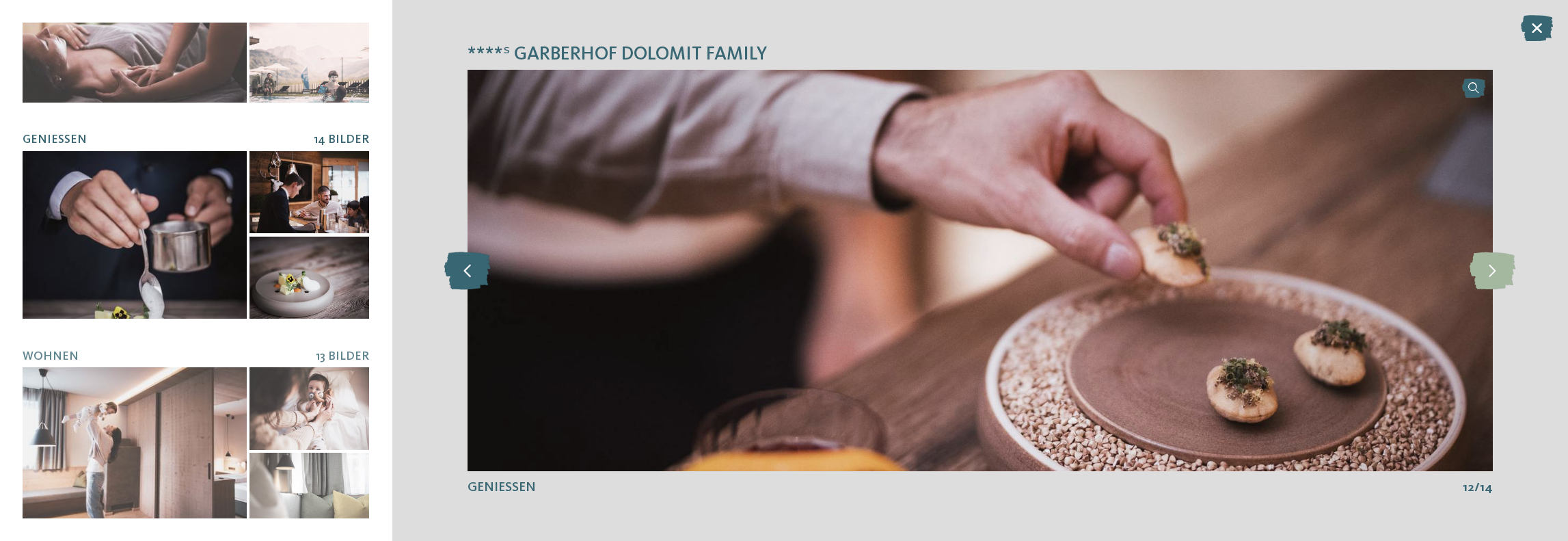
click at [469, 261] on icon at bounding box center [468, 270] width 47 height 38
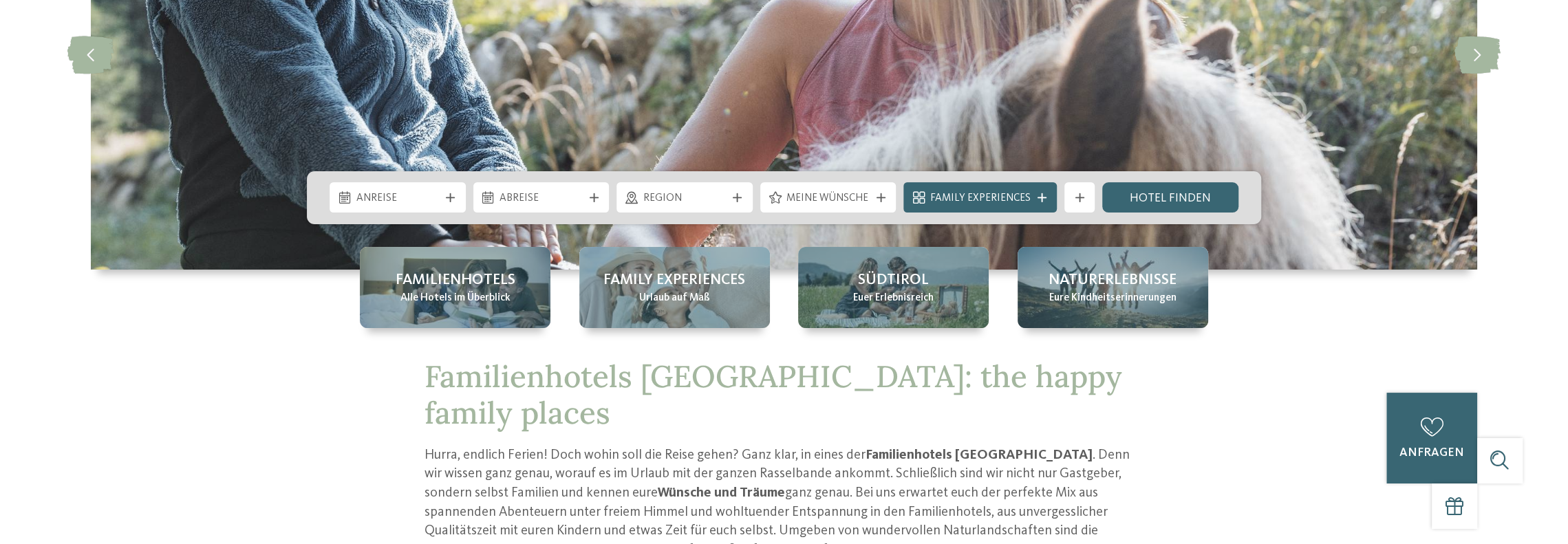
scroll to position [344, 0]
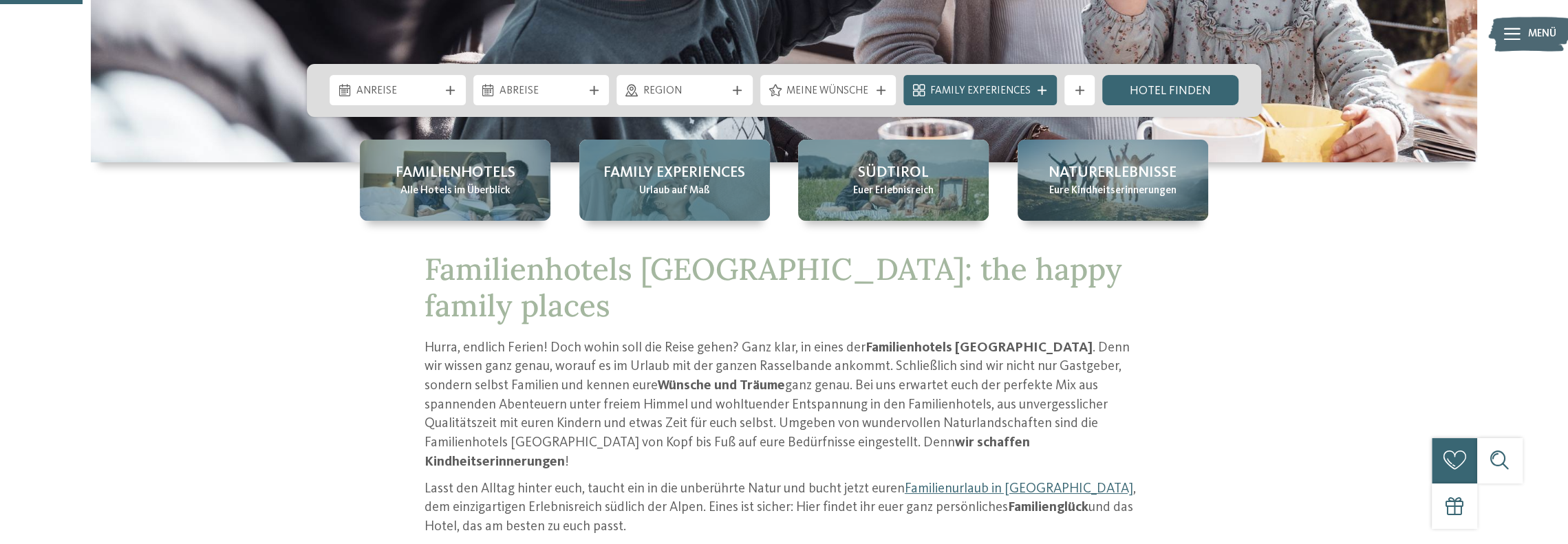
click at [730, 170] on span "Family Experiences" at bounding box center [674, 173] width 142 height 21
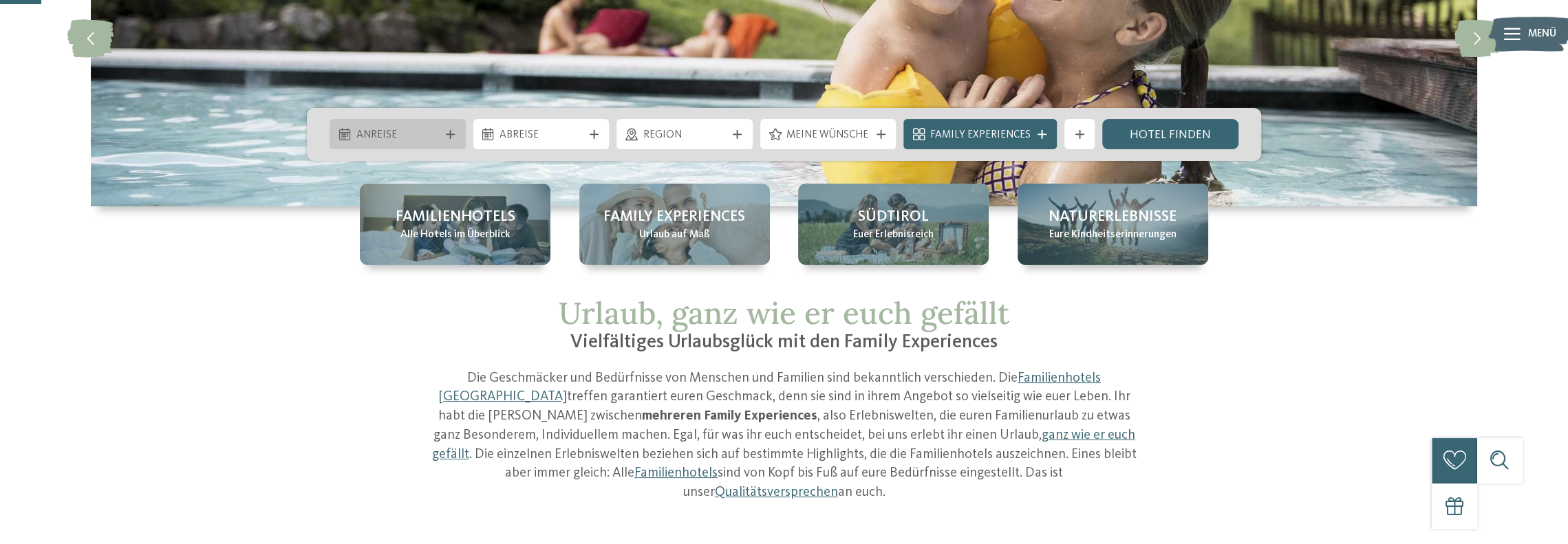
scroll to position [206, 0]
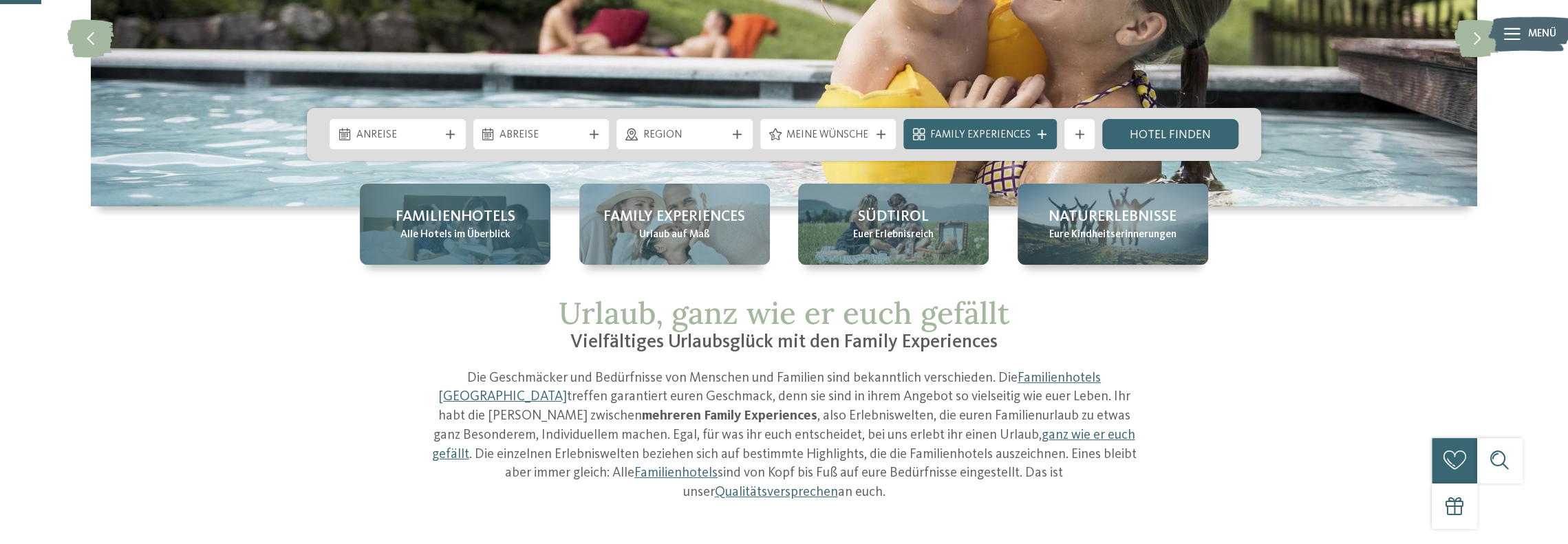
click at [413, 190] on div "Familienhotels Alle Hotels im Überblick" at bounding box center [455, 224] width 191 height 81
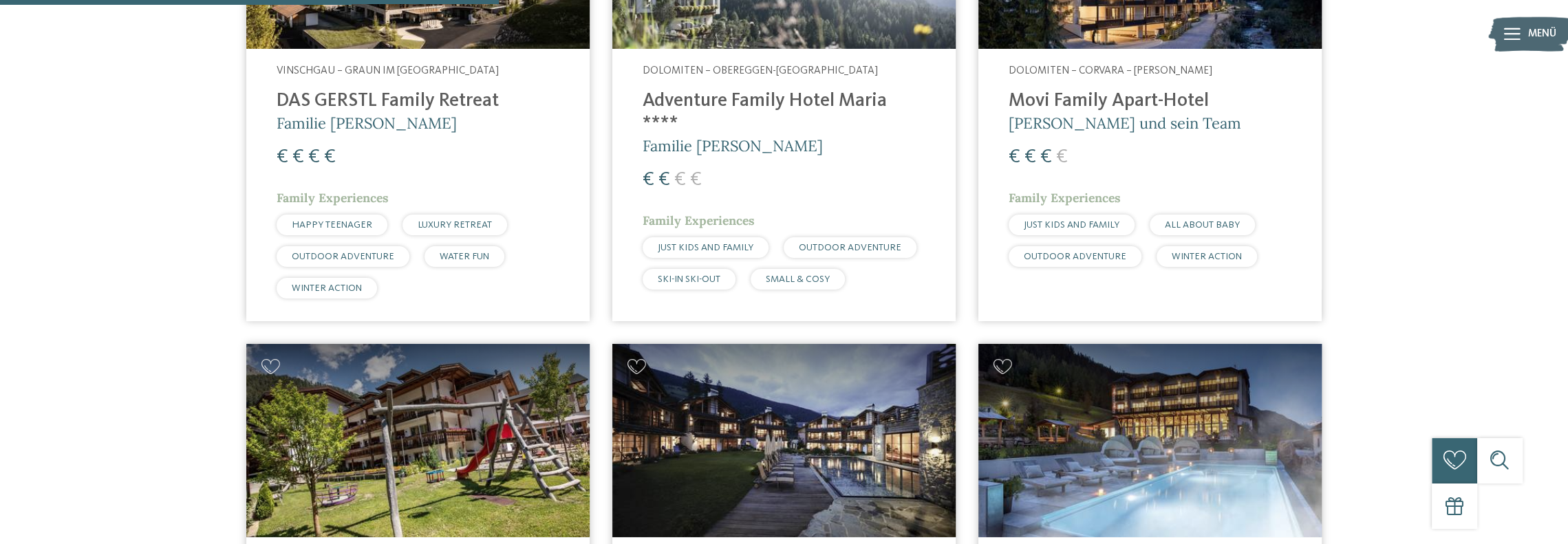
scroll to position [1650, 0]
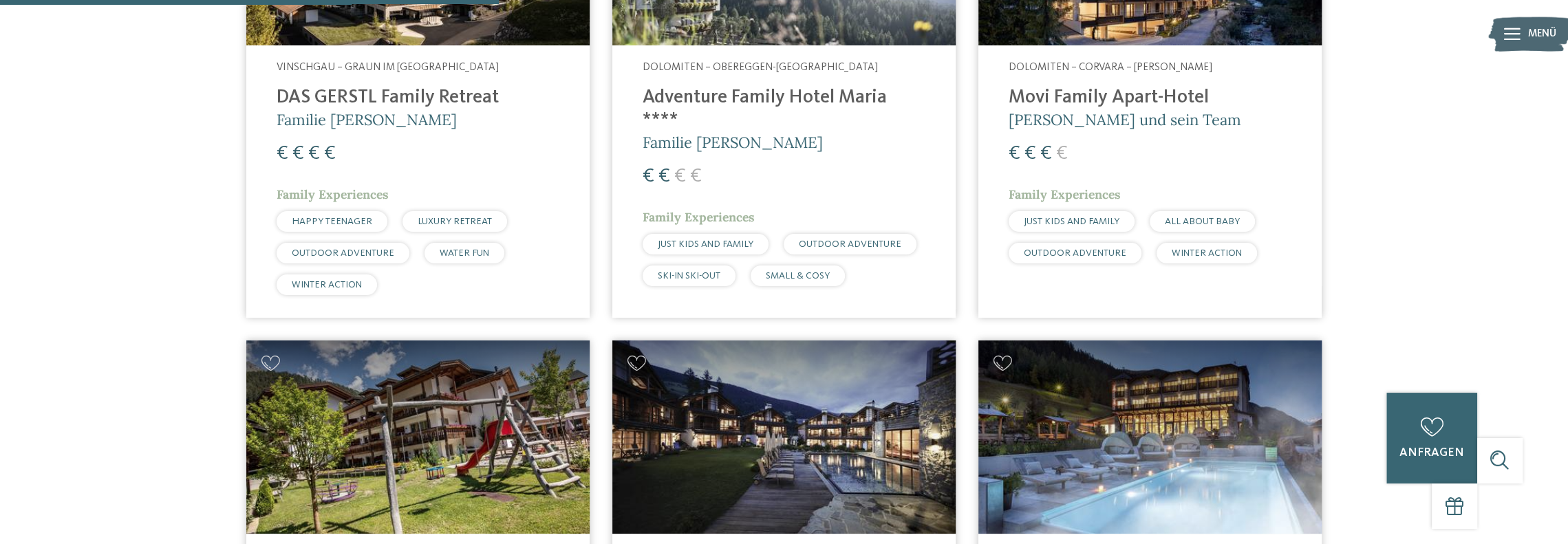
click at [302, 216] on span "HAPPY TEENAGER" at bounding box center [332, 221] width 80 height 10
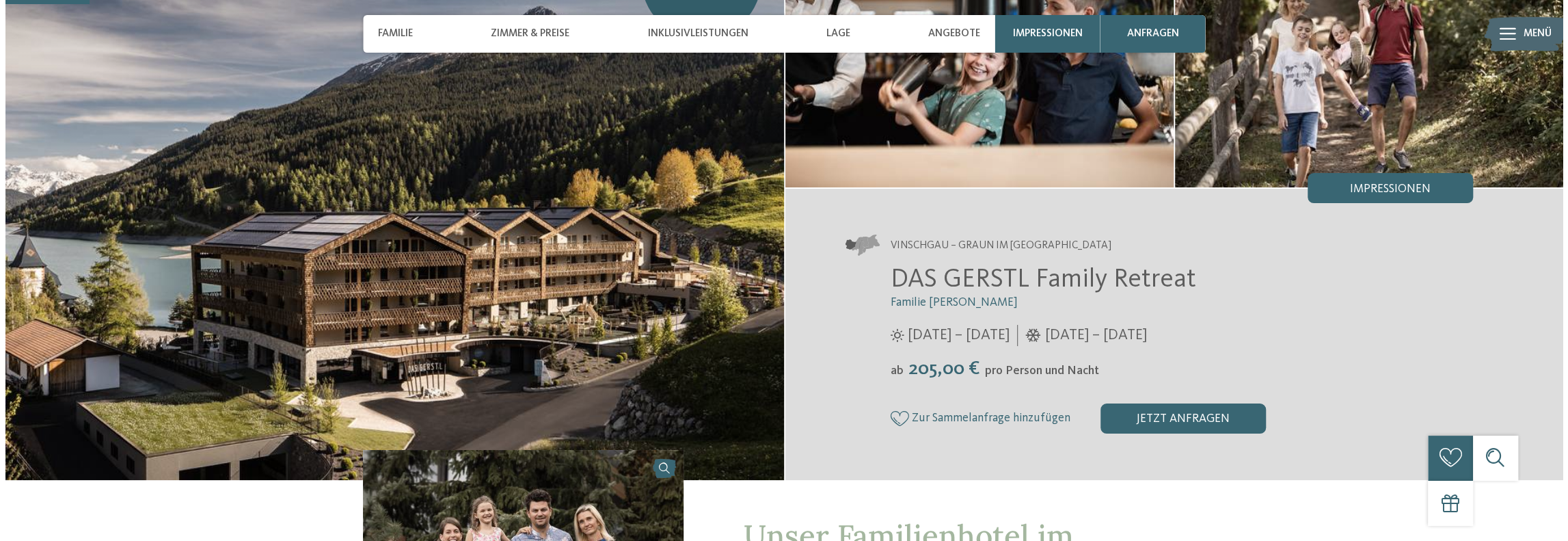
scroll to position [68, 0]
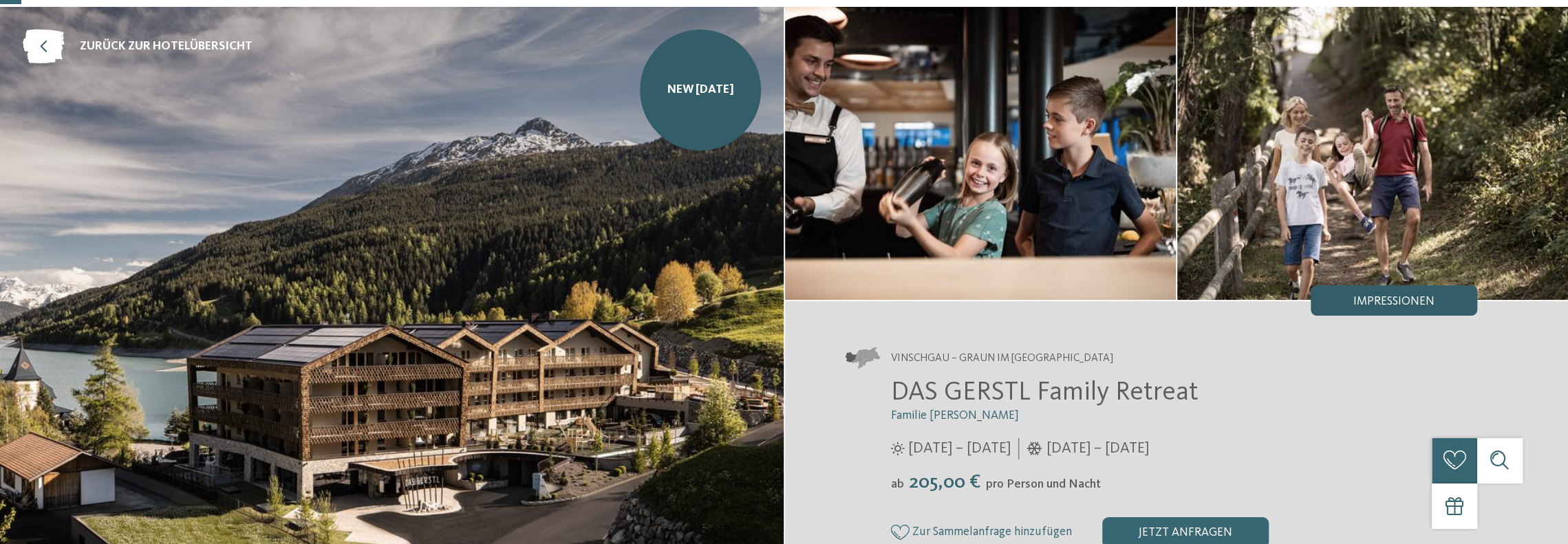
click at [1352, 292] on div "Impressionen" at bounding box center [1394, 301] width 167 height 30
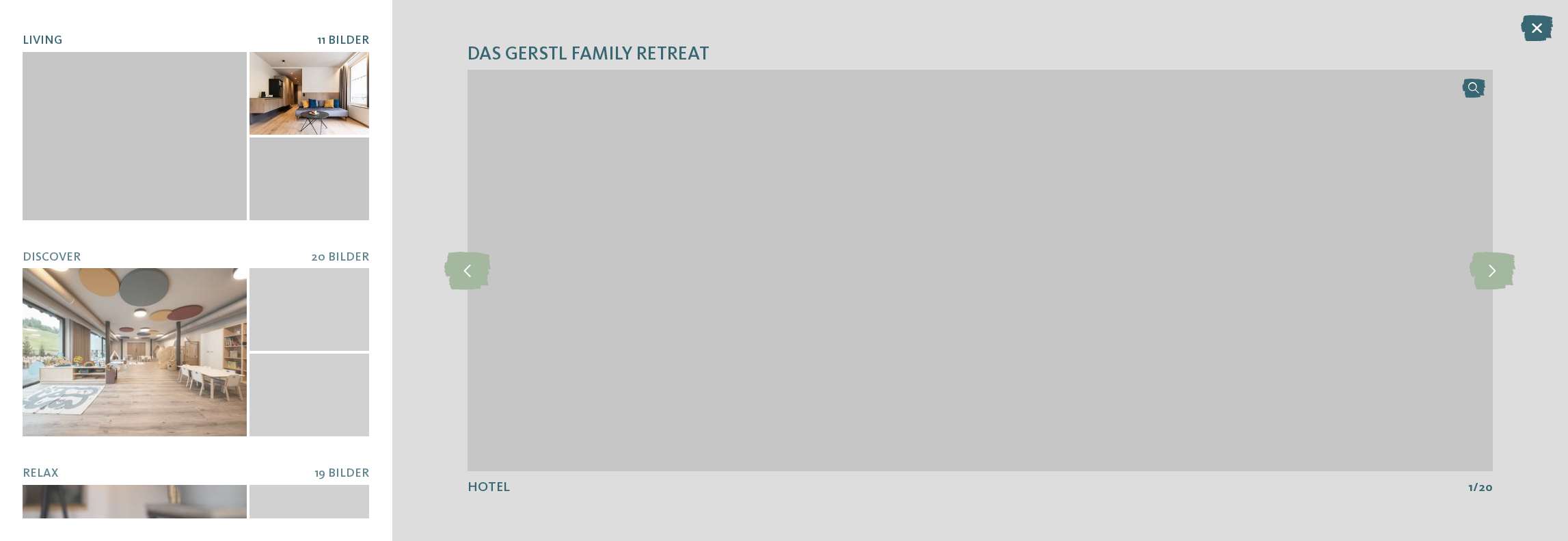
scroll to position [478, 0]
